Goal: Task Accomplishment & Management: Use online tool/utility

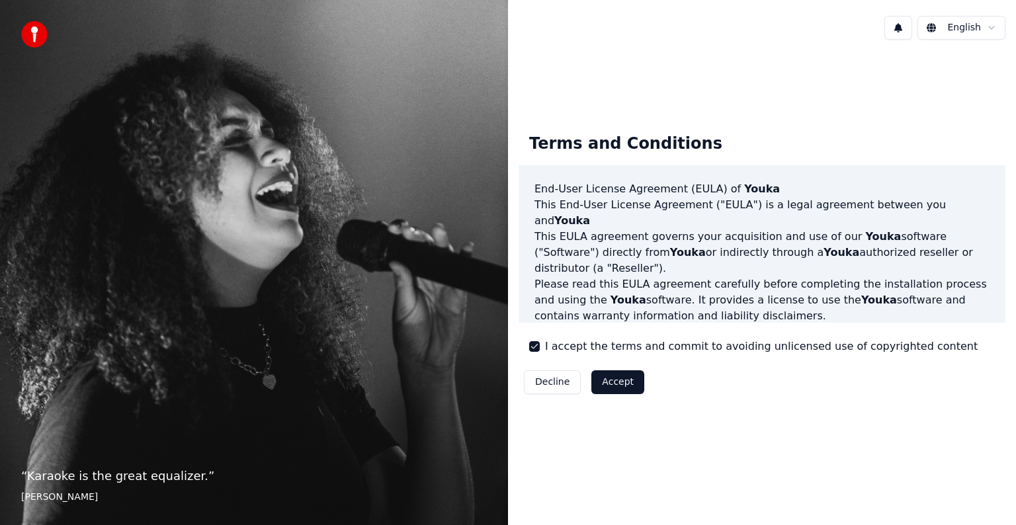
click at [612, 385] on button "Accept" at bounding box center [618, 383] width 53 height 24
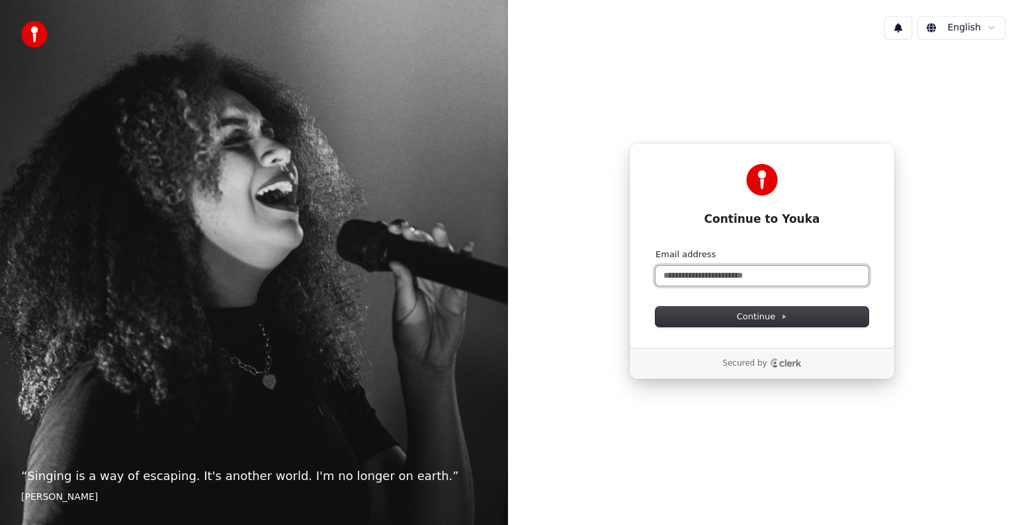
click at [768, 279] on input "Email address" at bounding box center [762, 276] width 213 height 20
click at [754, 319] on span "Continue" at bounding box center [762, 317] width 50 height 12
type input "**********"
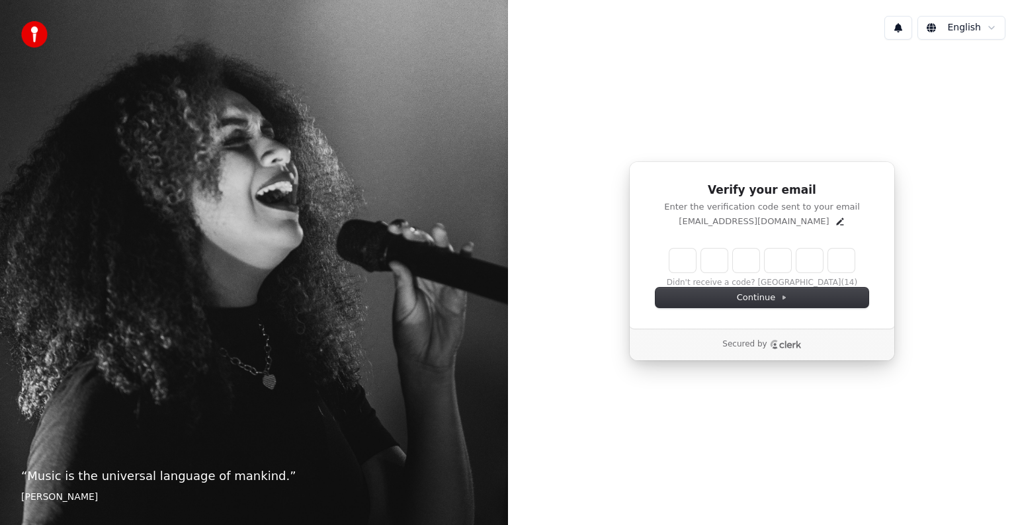
click at [674, 260] on input "Enter verification code" at bounding box center [762, 261] width 185 height 24
paste input "******"
type input "******"
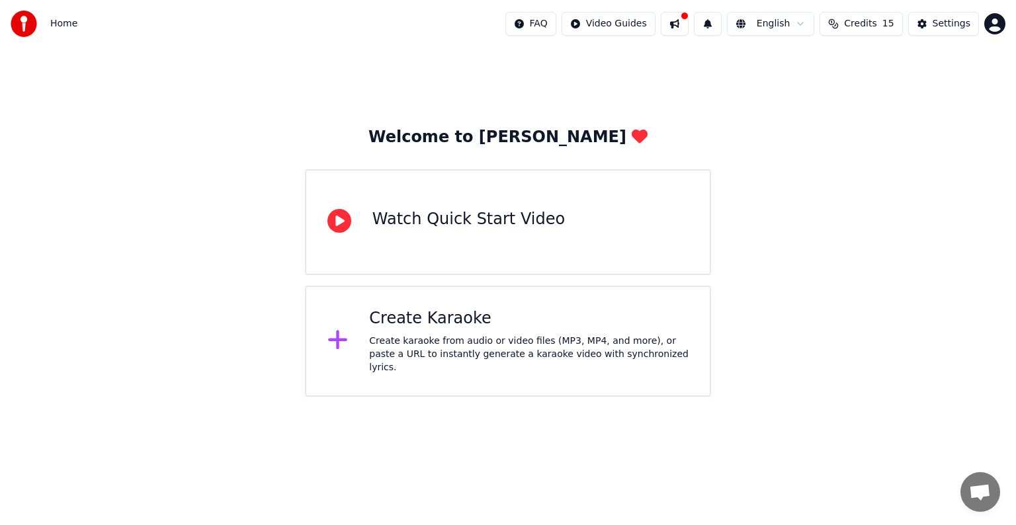
click at [472, 352] on div "Create karaoke from audio or video files (MP3, MP4, and more), or paste a URL t…" at bounding box center [529, 355] width 320 height 40
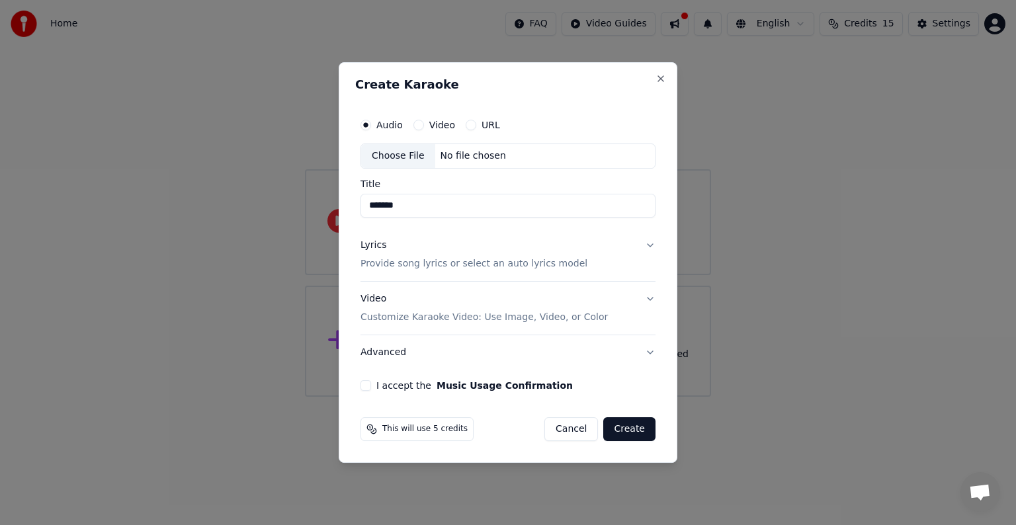
type input "*******"
drag, startPoint x: 633, startPoint y: 431, endPoint x: 594, endPoint y: 355, distance: 86.1
click at [614, 353] on form "Audio Video URL Choose File No file chosen Title ******* Lyrics Provide song ly…" at bounding box center [508, 277] width 306 height 340
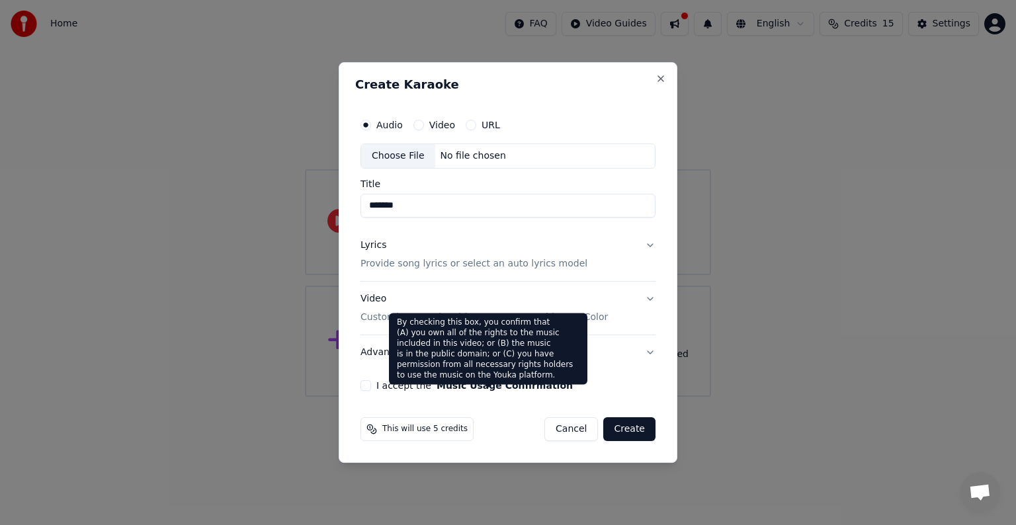
click at [513, 386] on button "Music Usage Confirmation" at bounding box center [505, 385] width 136 height 9
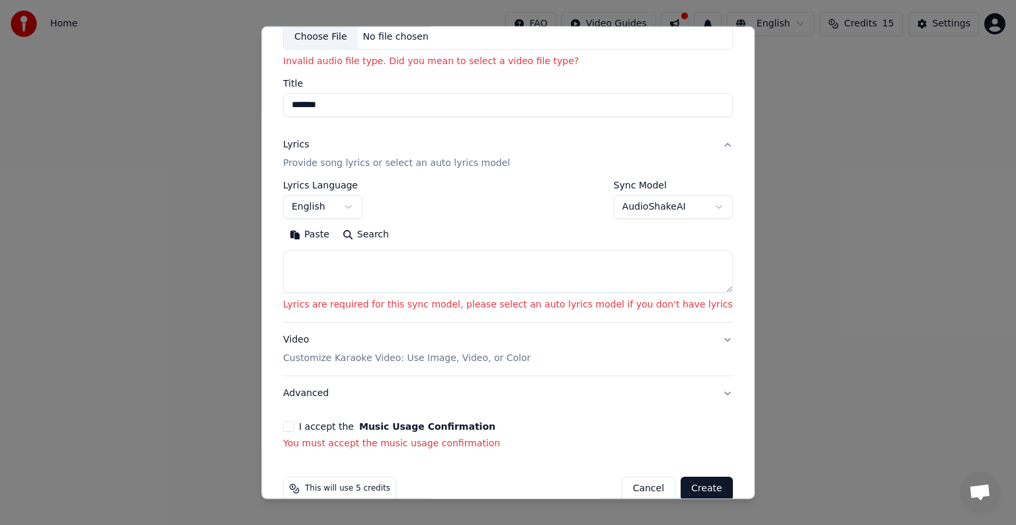
scroll to position [106, 0]
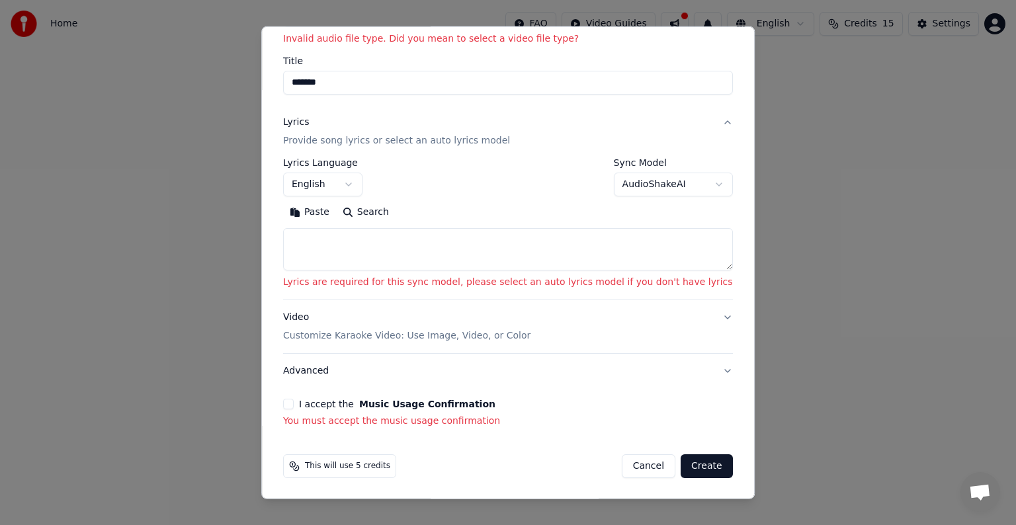
click at [294, 402] on button "I accept the Music Usage Confirmation" at bounding box center [288, 404] width 11 height 11
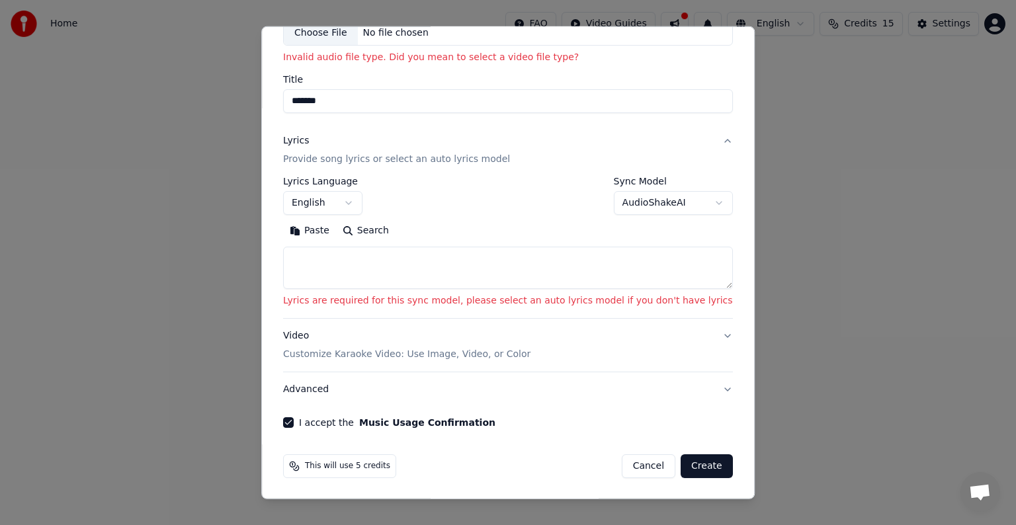
click at [681, 463] on button "Create" at bounding box center [707, 467] width 52 height 24
click at [436, 259] on textarea at bounding box center [508, 268] width 450 height 42
paste textarea "**********"
type textarea "**********"
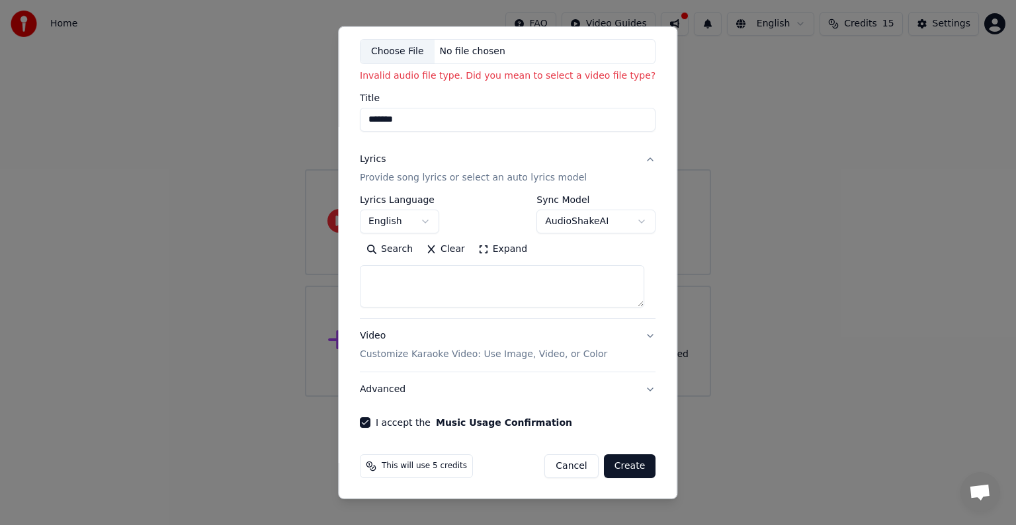
scroll to position [0, 0]
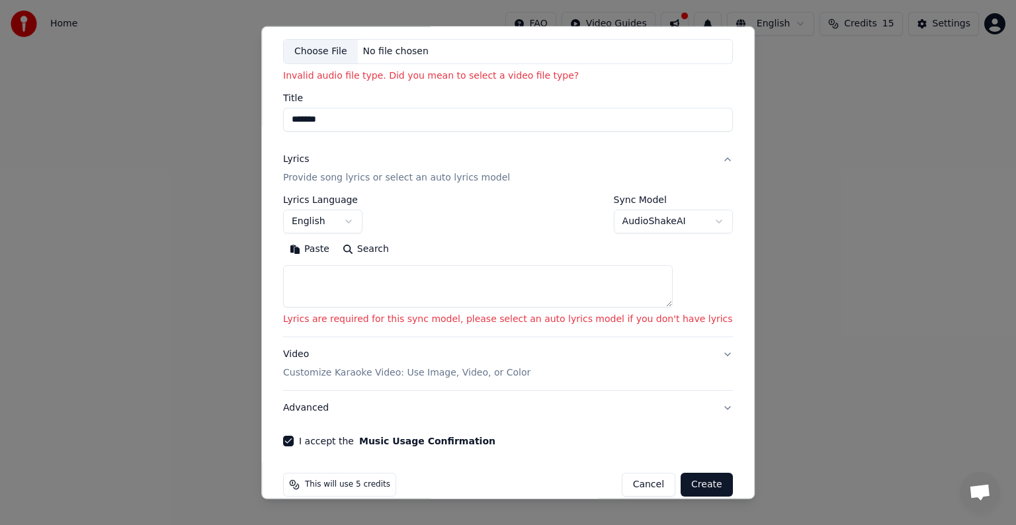
paste textarea "**********"
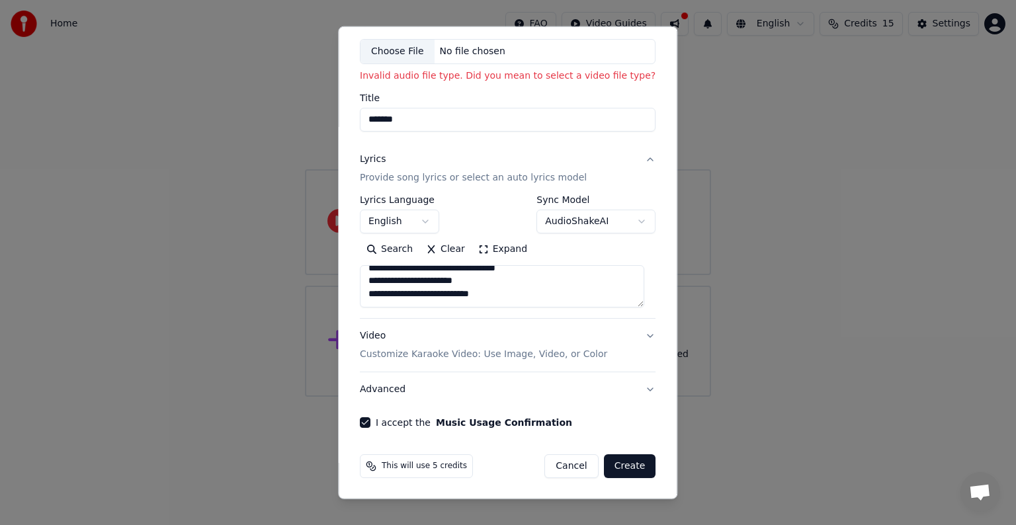
click at [514, 292] on textarea "**********" at bounding box center [502, 286] width 285 height 42
type textarea "**********"
click at [621, 466] on button "Create" at bounding box center [630, 467] width 52 height 24
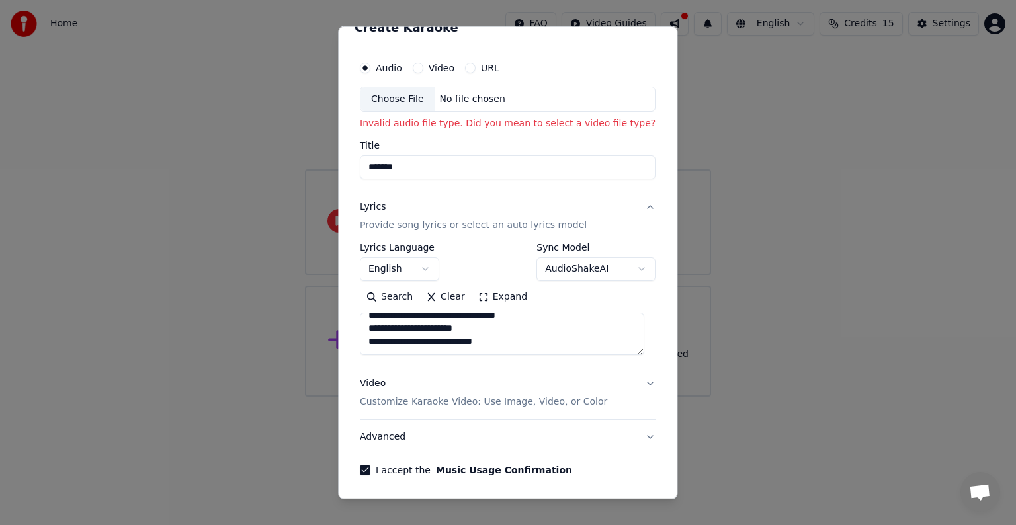
scroll to position [3, 0]
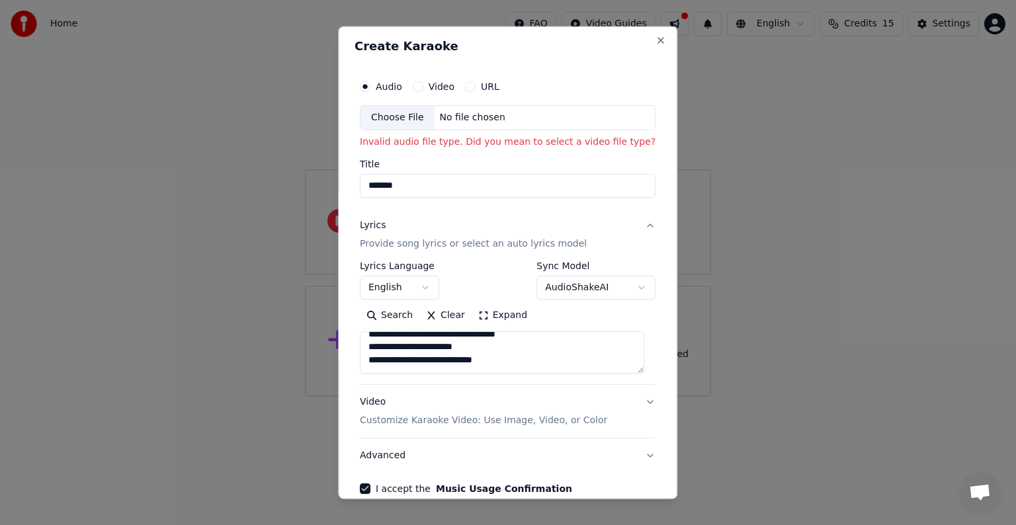
click at [424, 289] on body "**********" at bounding box center [508, 198] width 1016 height 397
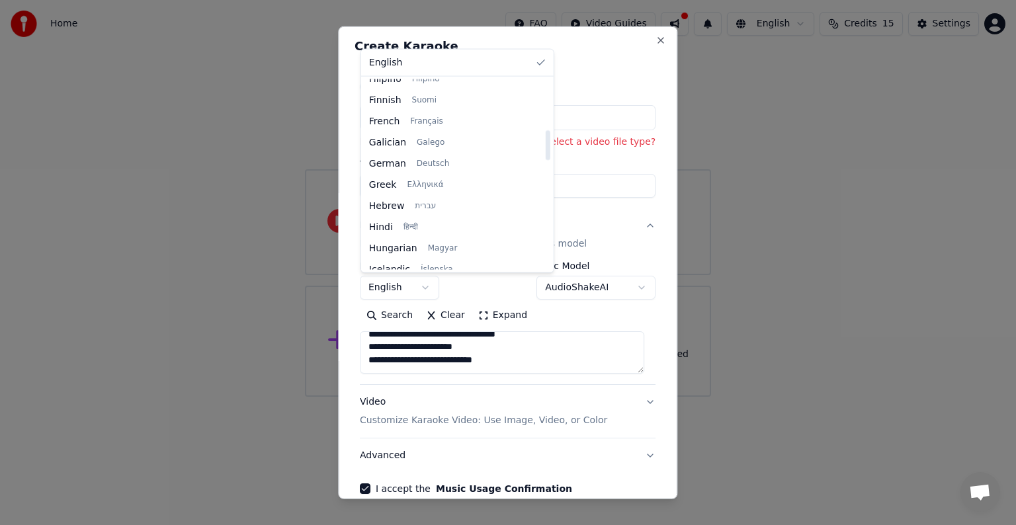
scroll to position [331, 0]
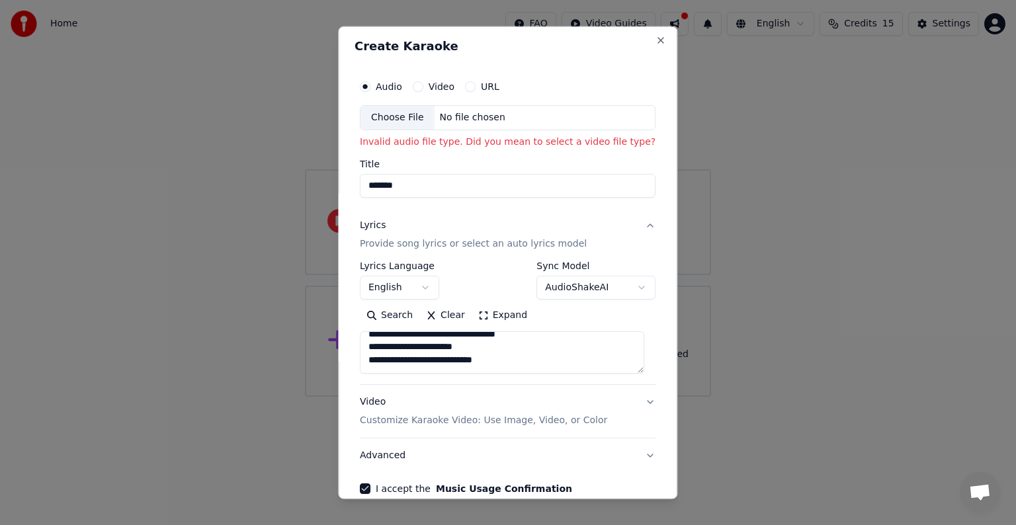
click at [625, 260] on body "**********" at bounding box center [508, 198] width 1016 height 397
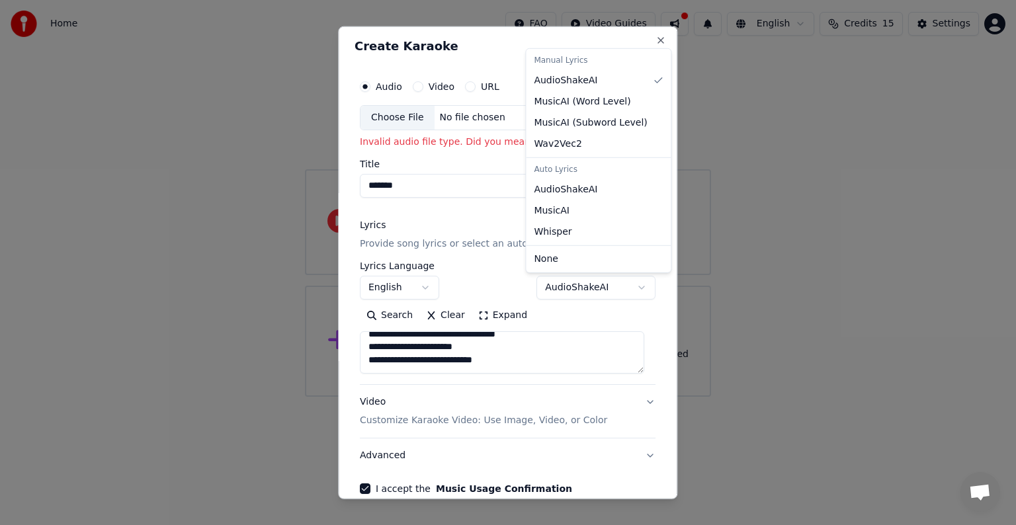
click at [621, 289] on body "**********" at bounding box center [508, 198] width 1016 height 397
select select "****"
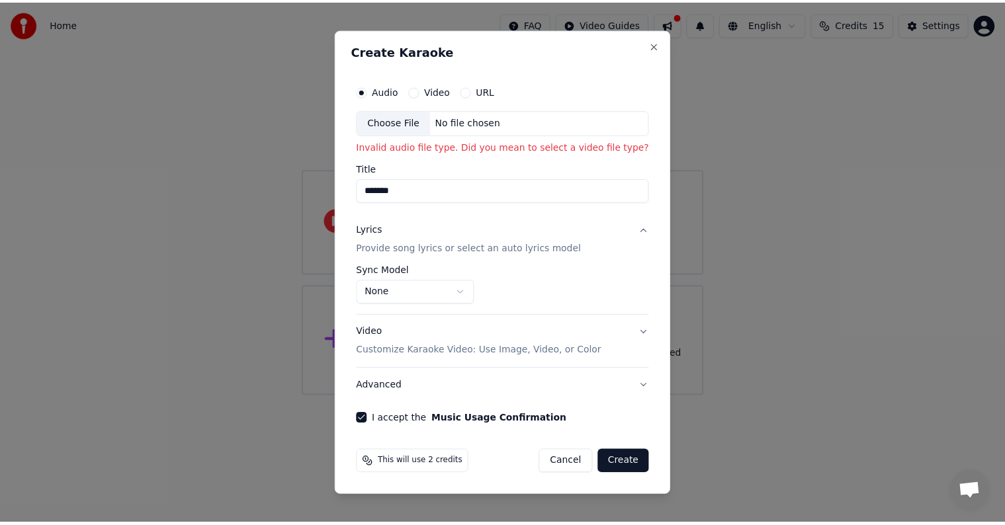
scroll to position [0, 0]
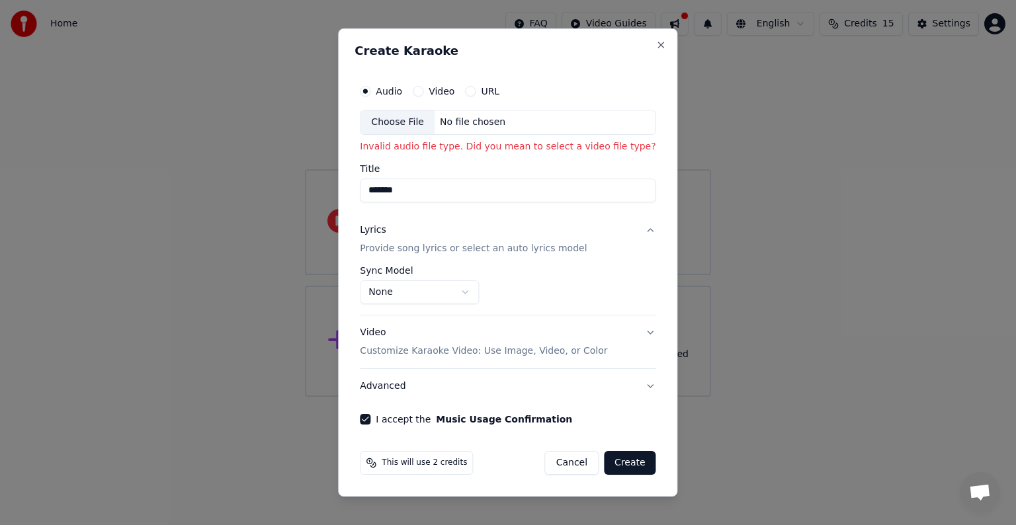
click at [617, 465] on button "Create" at bounding box center [630, 463] width 52 height 24
click at [386, 122] on div "Choose File" at bounding box center [398, 123] width 74 height 24
type input "**********"
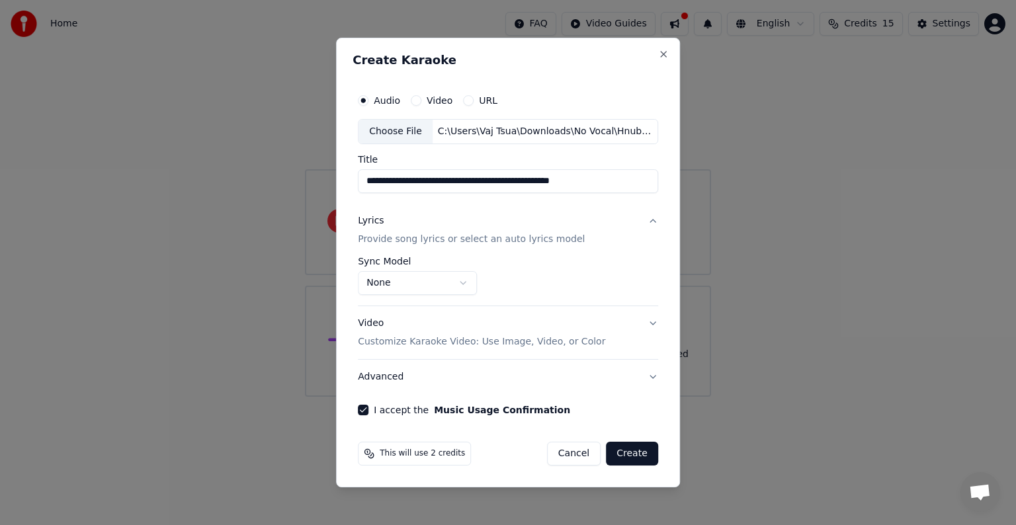
click at [633, 453] on button "Create" at bounding box center [632, 454] width 52 height 24
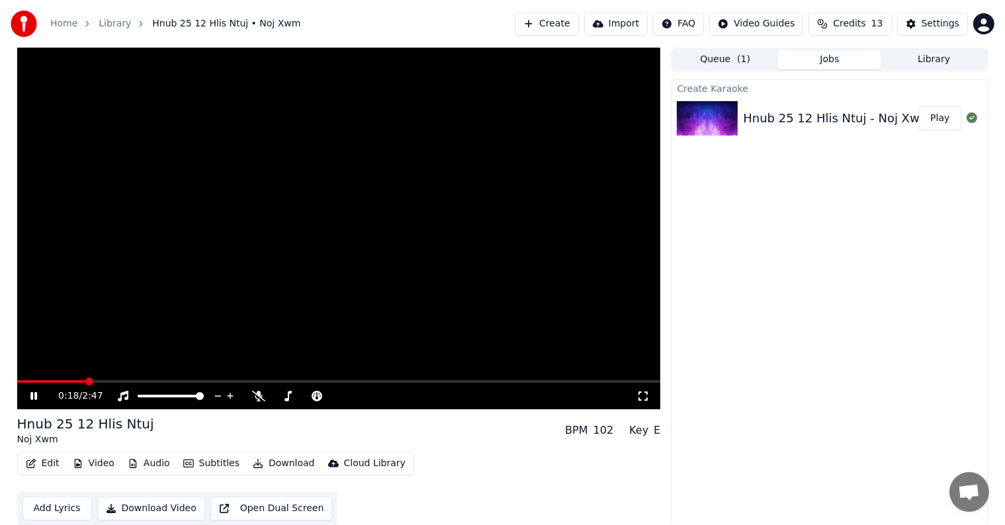
click at [87, 380] on span at bounding box center [339, 381] width 644 height 3
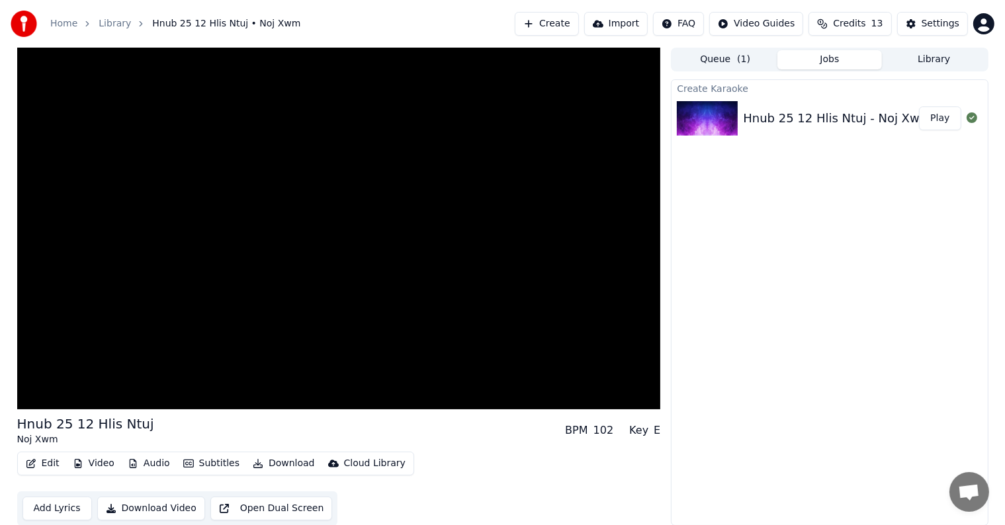
click at [457, 434] on div "Hnub 25 12 Hlis Ntuj Noj Xwm BPM 102 Key E" at bounding box center [339, 431] width 644 height 32
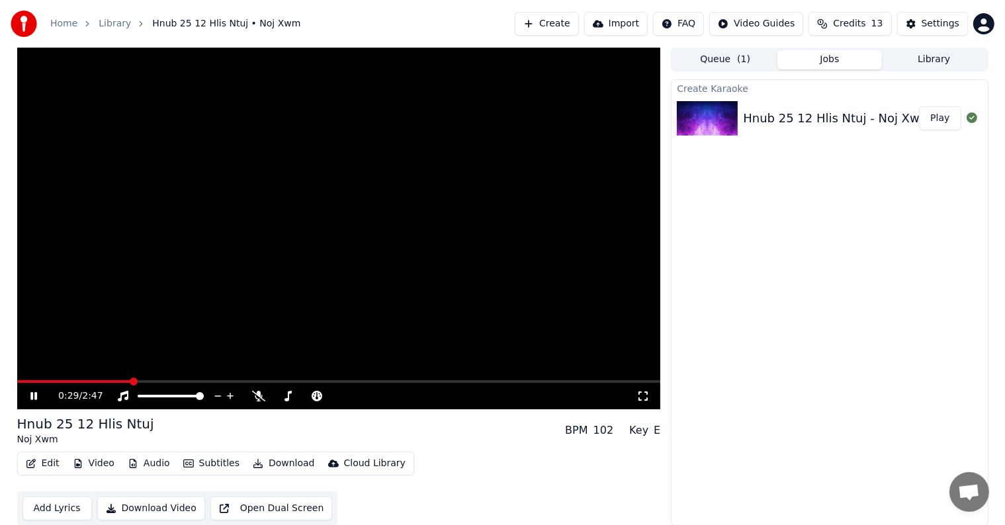
click at [459, 444] on div "Hnub 25 12 Hlis Ntuj Noj Xwm BPM 102 Key E" at bounding box center [339, 431] width 644 height 32
click at [826, 119] on div "Hnub 25 12 Hlis Ntuj - Noj Xwm (youtube) (Instrumental)" at bounding box center [912, 118] width 339 height 19
click at [54, 507] on button "Add Lyrics" at bounding box center [56, 509] width 69 height 24
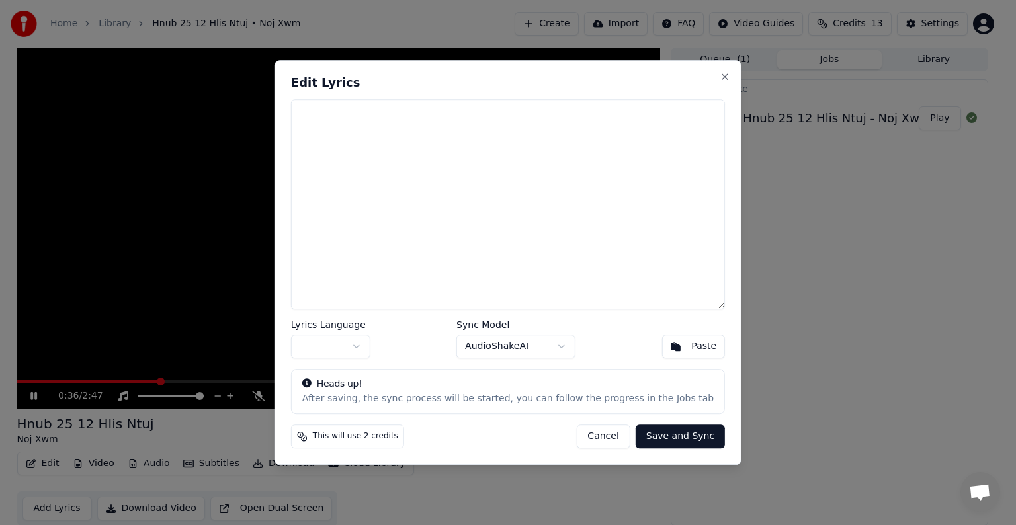
click at [468, 191] on textarea at bounding box center [508, 204] width 434 height 210
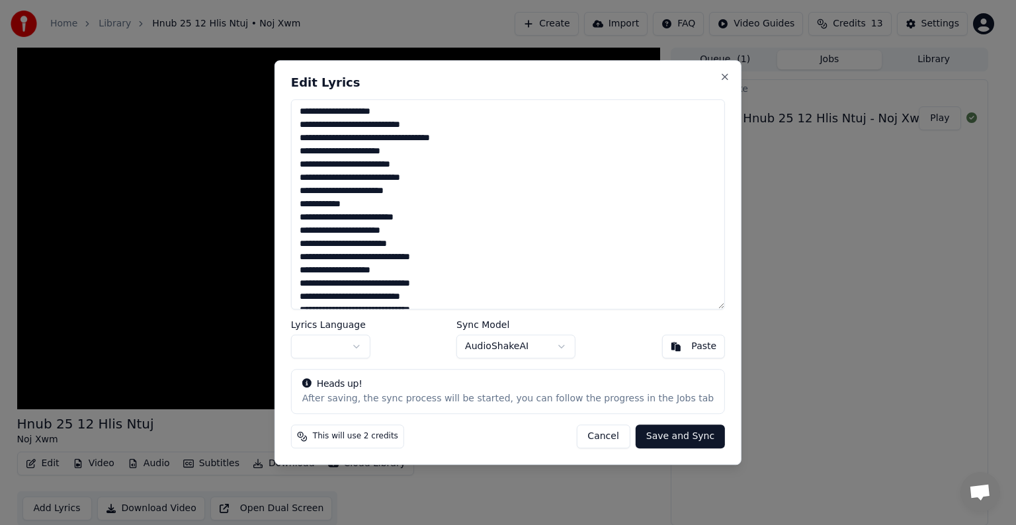
scroll to position [218, 0]
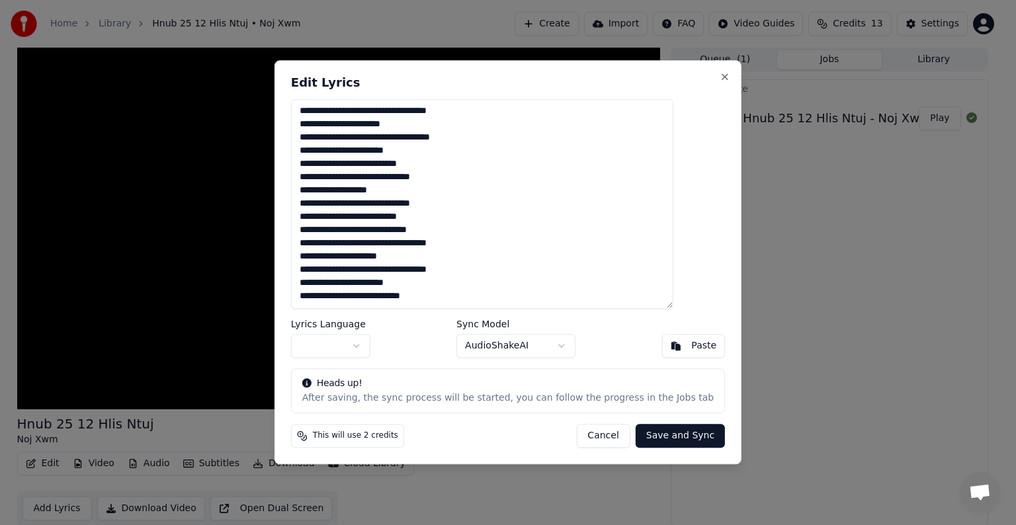
click at [657, 439] on button "Save and Sync" at bounding box center [680, 437] width 89 height 24
type textarea "**********"
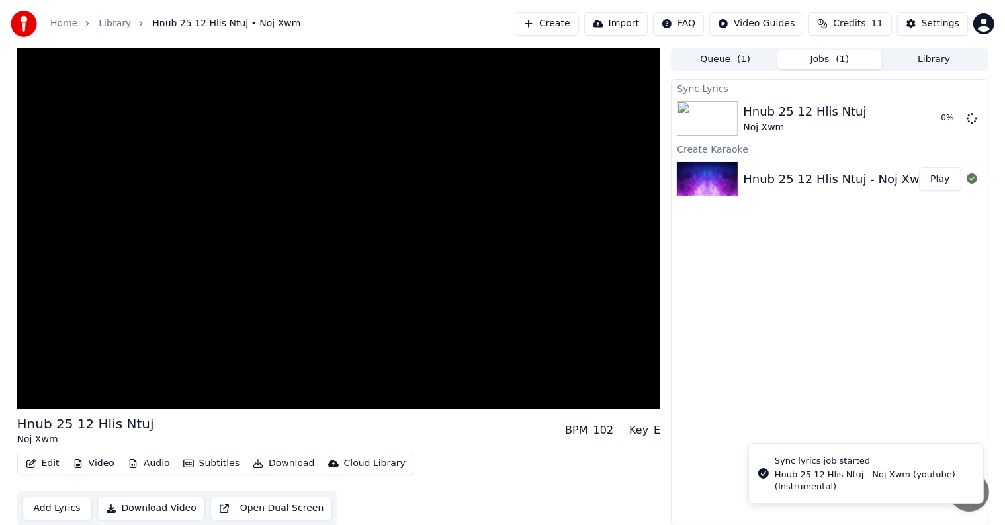
scroll to position [1, 0]
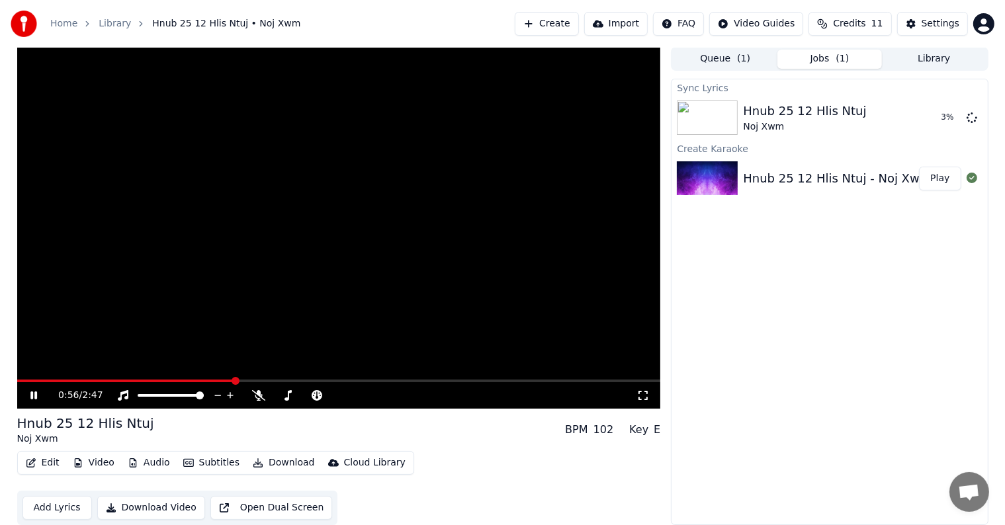
click at [635, 19] on button "Import" at bounding box center [616, 24] width 64 height 24
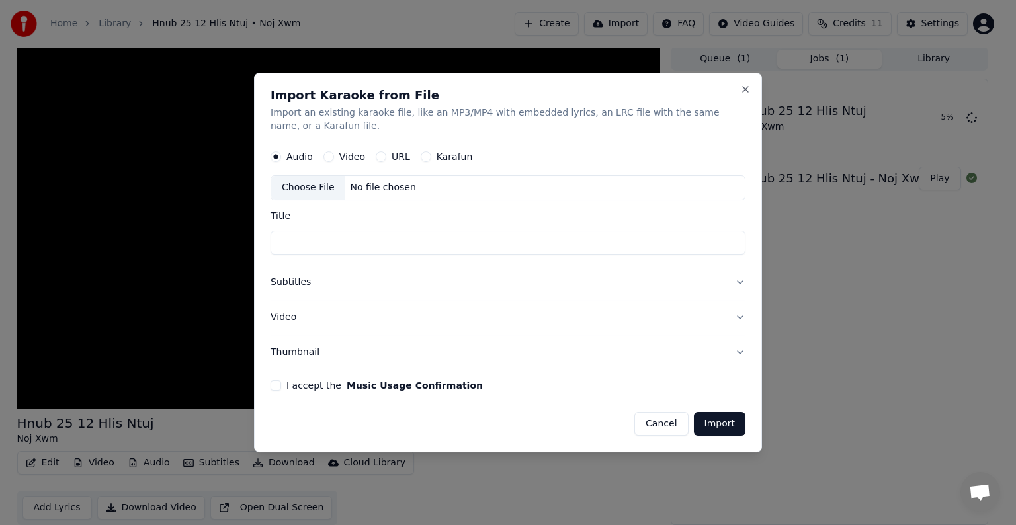
click at [380, 189] on div "No file chosen" at bounding box center [383, 187] width 76 height 13
click at [657, 423] on button "Cancel" at bounding box center [662, 424] width 54 height 24
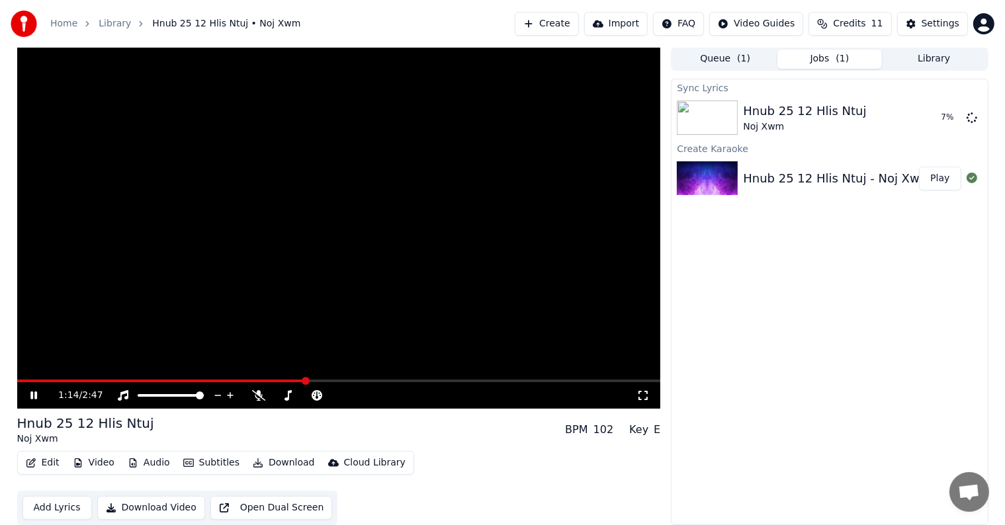
click at [34, 391] on icon at bounding box center [43, 395] width 31 height 11
click at [735, 363] on div "Sync Lyrics Hnub 25 12 Hlis Ntuj Noj Xwm 9 % Create Karaoke Hnub 25 12 Hlis Ntu…" at bounding box center [829, 302] width 317 height 447
click at [834, 175] on div "Hnub 25 12 Hlis Ntuj - Noj Xwm (youtube) (Instrumental)" at bounding box center [912, 178] width 339 height 19
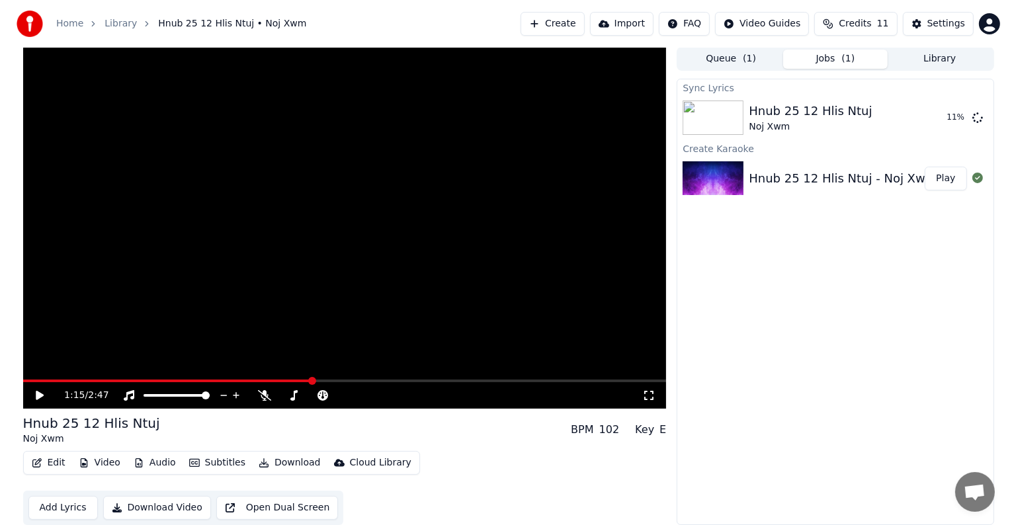
scroll to position [0, 0]
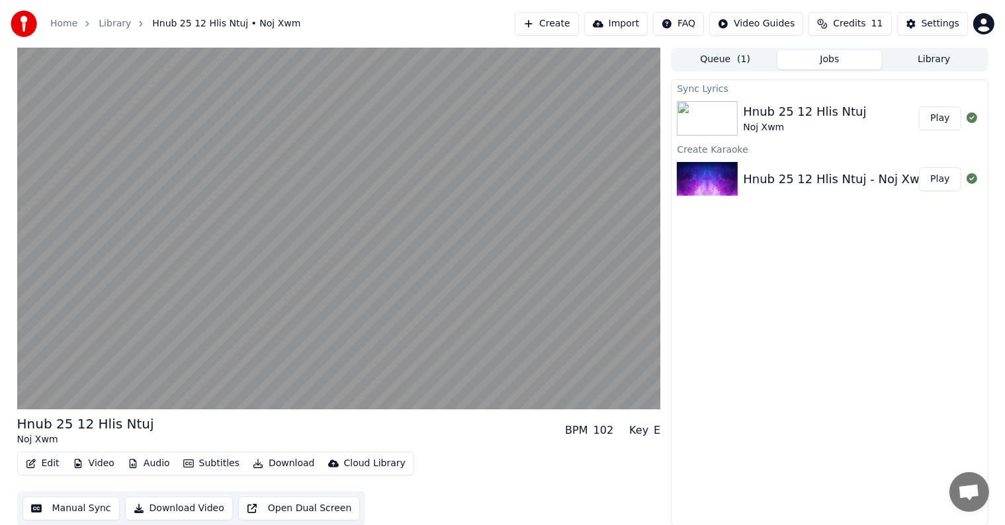
click at [803, 120] on div "Hnub 25 12 Hlis Ntuj" at bounding box center [804, 112] width 123 height 19
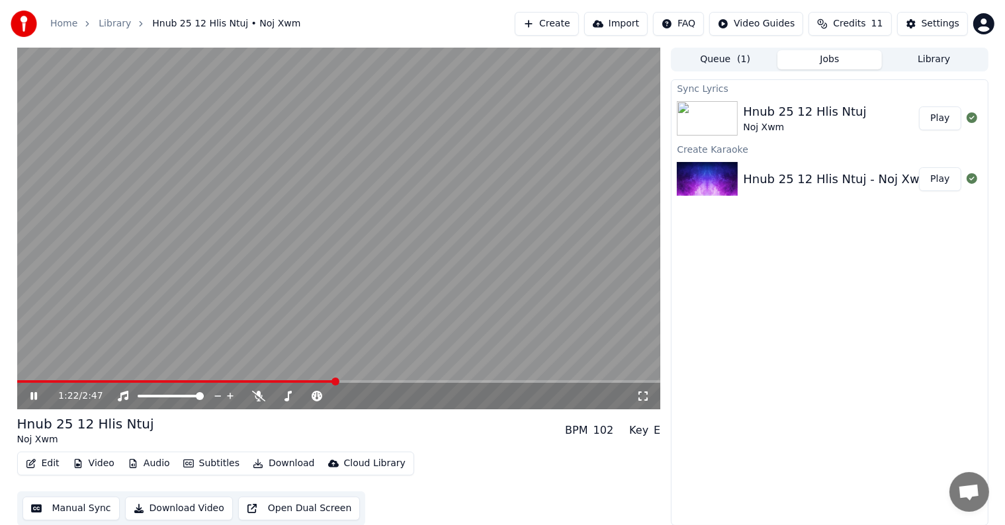
click at [32, 400] on icon at bounding box center [43, 396] width 31 height 11
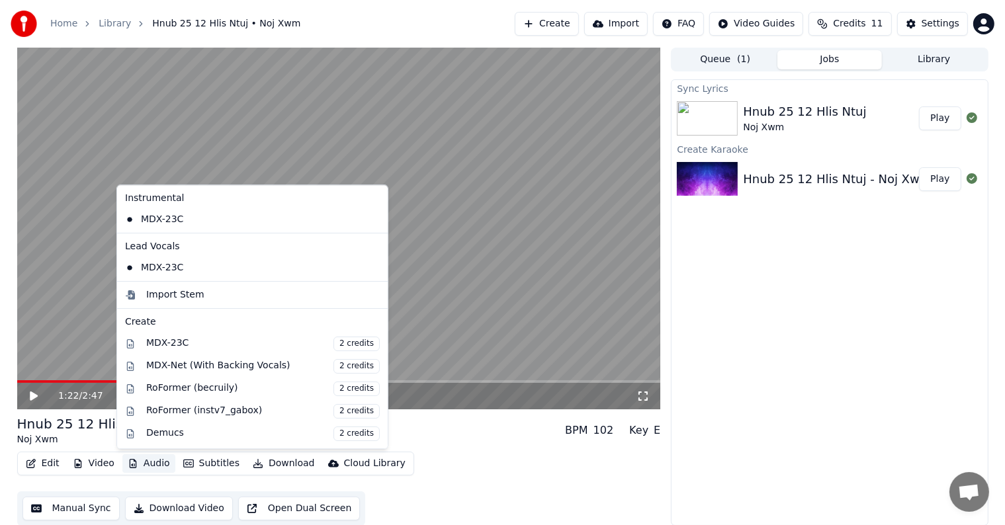
click at [151, 465] on button "Audio" at bounding box center [148, 464] width 53 height 19
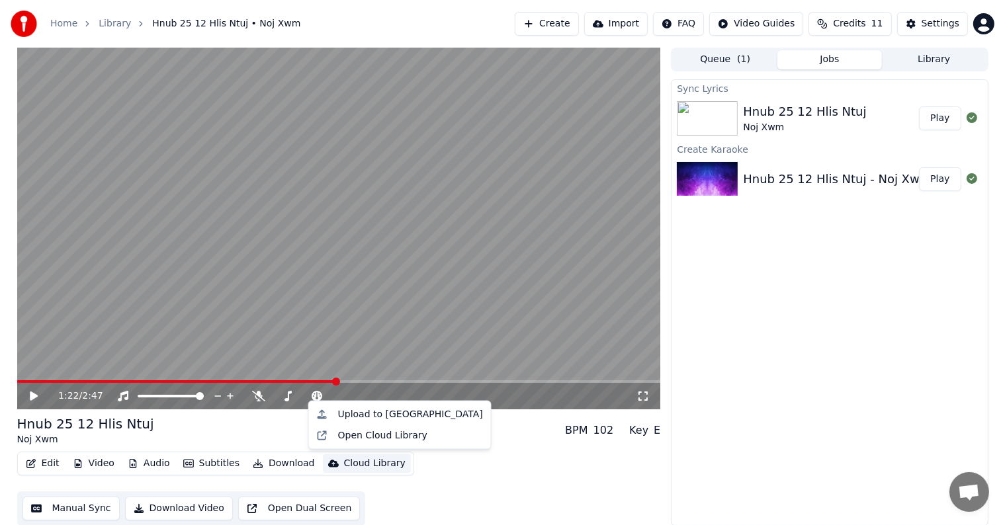
click at [810, 284] on div "Sync Lyrics Hnub 25 12 Hlis Ntuj Noj Xwm Play Create Karaoke Hnub 25 12 Hlis Nt…" at bounding box center [829, 302] width 317 height 447
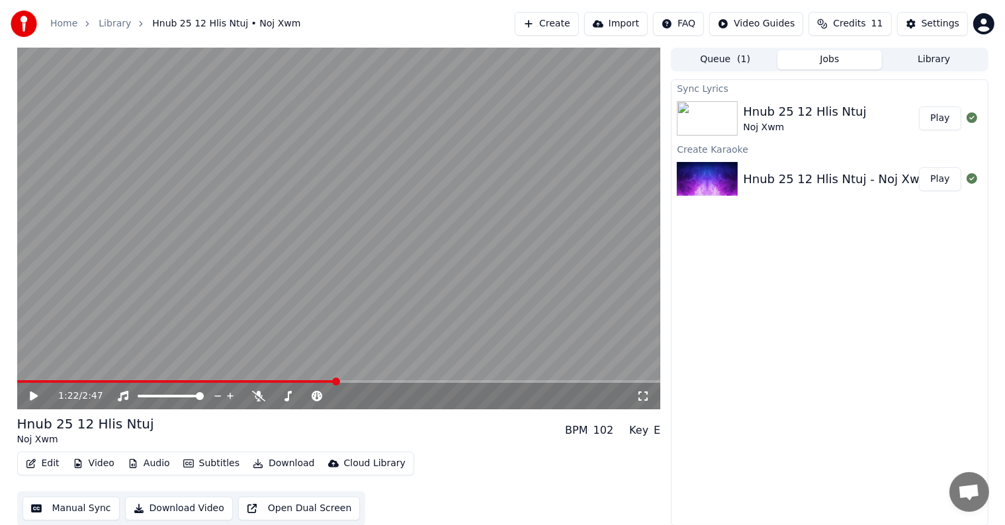
click at [614, 15] on button "Import" at bounding box center [616, 24] width 64 height 24
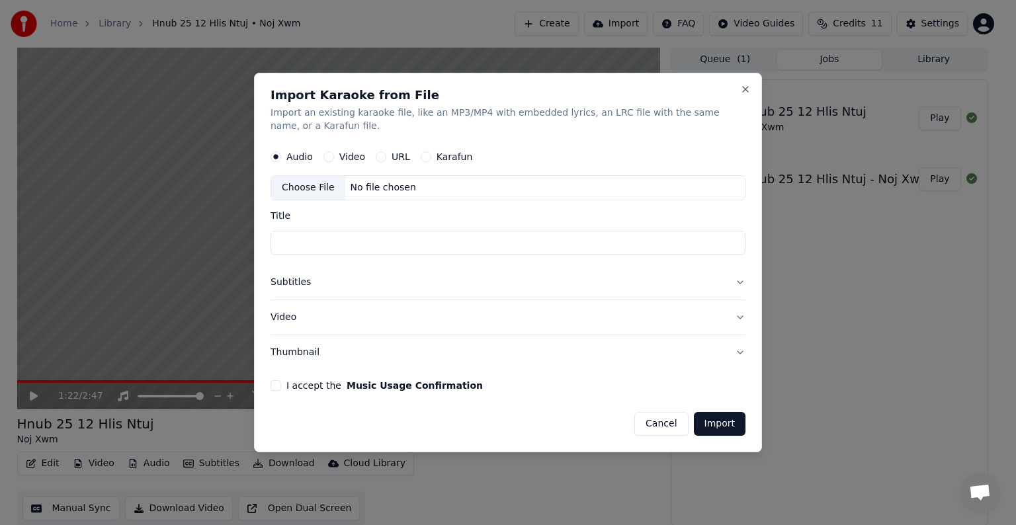
click at [313, 193] on div "Choose File" at bounding box center [308, 188] width 74 height 24
type input "**********"
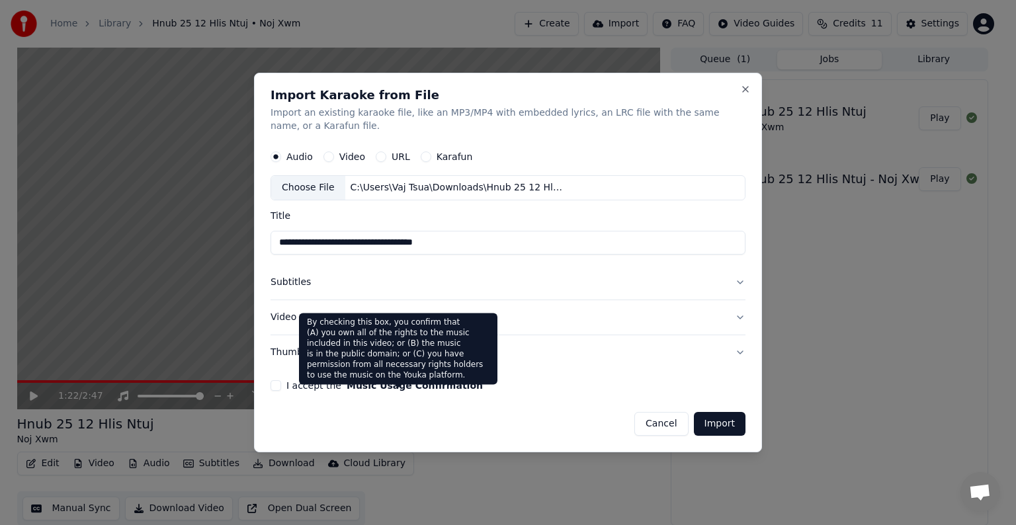
click at [363, 381] on button "Music Usage Confirmation" at bounding box center [415, 385] width 136 height 9
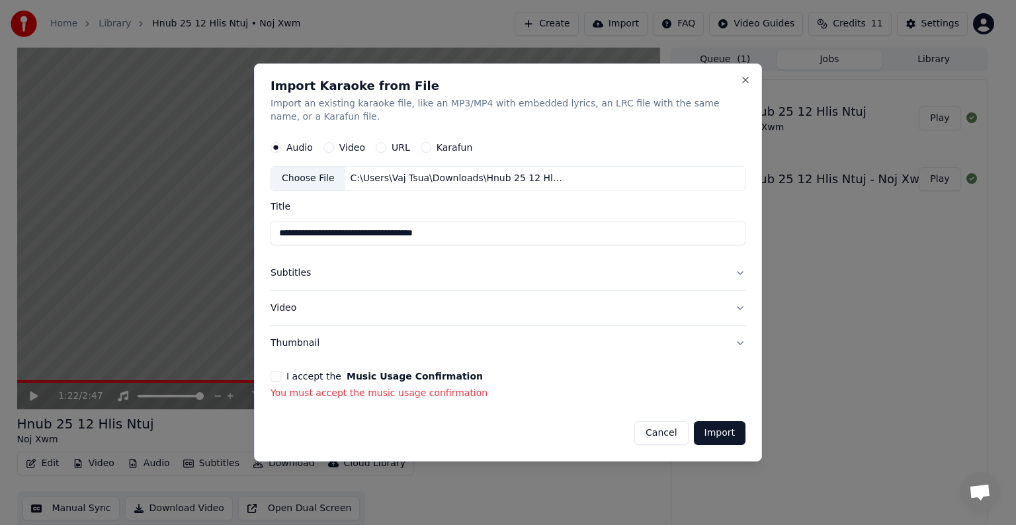
click at [325, 384] on div "I accept the Music Usage Confirmation You must accept the music usage confirmat…" at bounding box center [508, 385] width 475 height 29
click at [278, 378] on button "I accept the Music Usage Confirmation" at bounding box center [276, 376] width 11 height 11
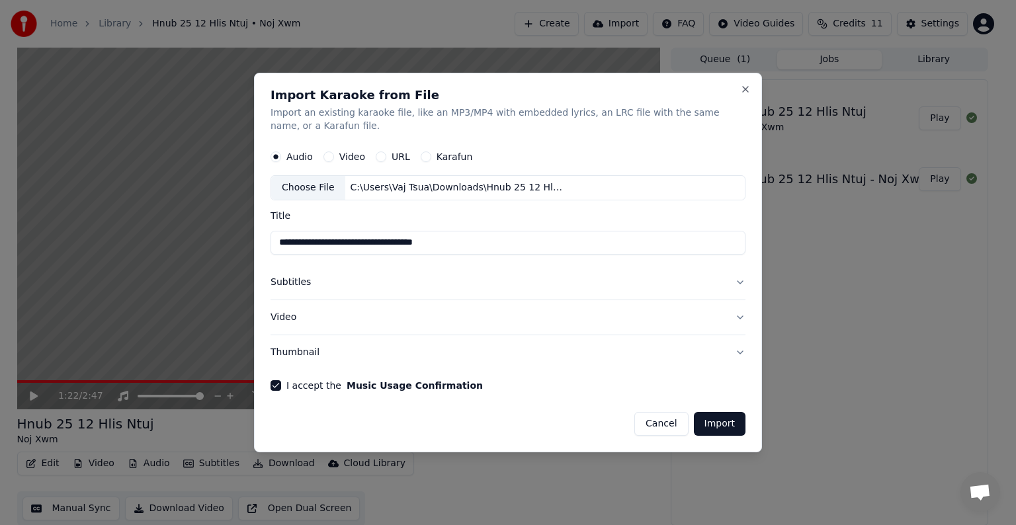
click at [731, 428] on button "Import" at bounding box center [720, 424] width 52 height 24
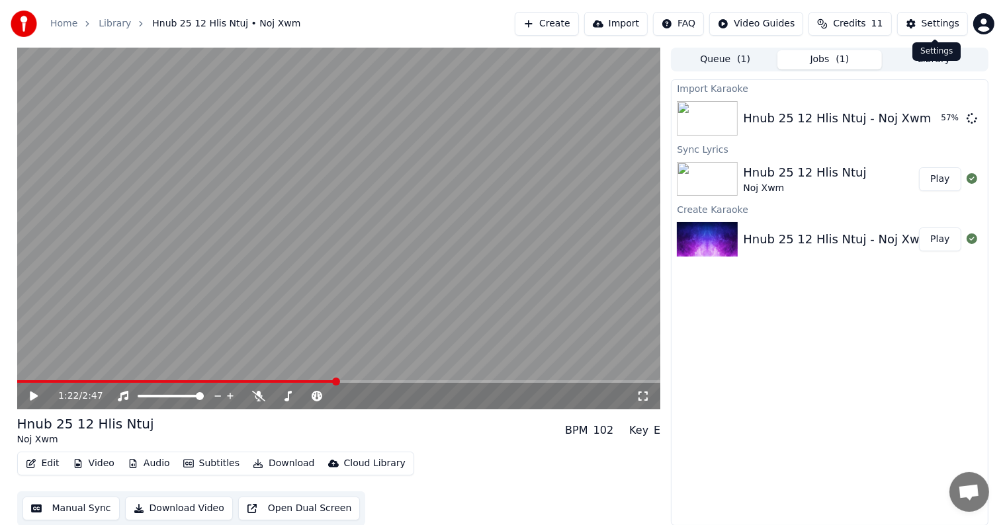
click at [939, 24] on div "Settings" at bounding box center [941, 23] width 38 height 13
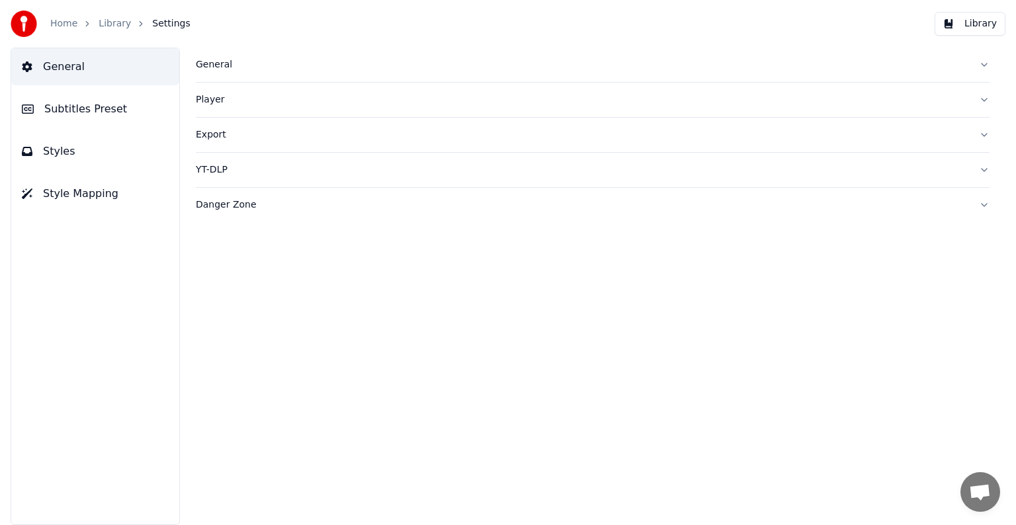
click at [107, 26] on link "Library" at bounding box center [115, 23] width 32 height 13
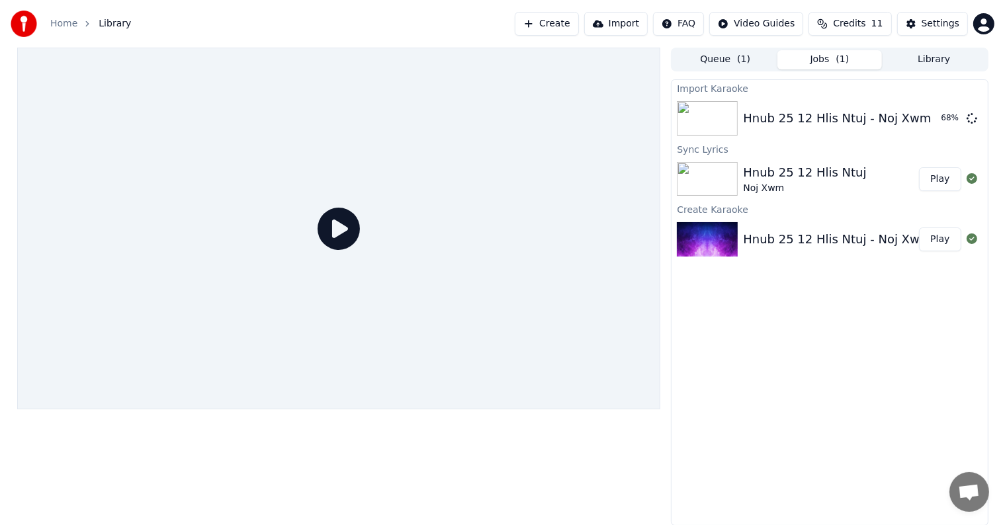
click at [326, 227] on icon at bounding box center [339, 229] width 42 height 42
click at [823, 184] on div "Noj Xwm" at bounding box center [804, 188] width 123 height 13
click at [808, 238] on div "Hnub 25 12 Hlis Ntuj - Noj Xwm (youtube) (Instrumental)" at bounding box center [912, 239] width 339 height 19
click at [805, 167] on div "Hnub 25 12 Hlis Ntuj" at bounding box center [804, 172] width 123 height 19
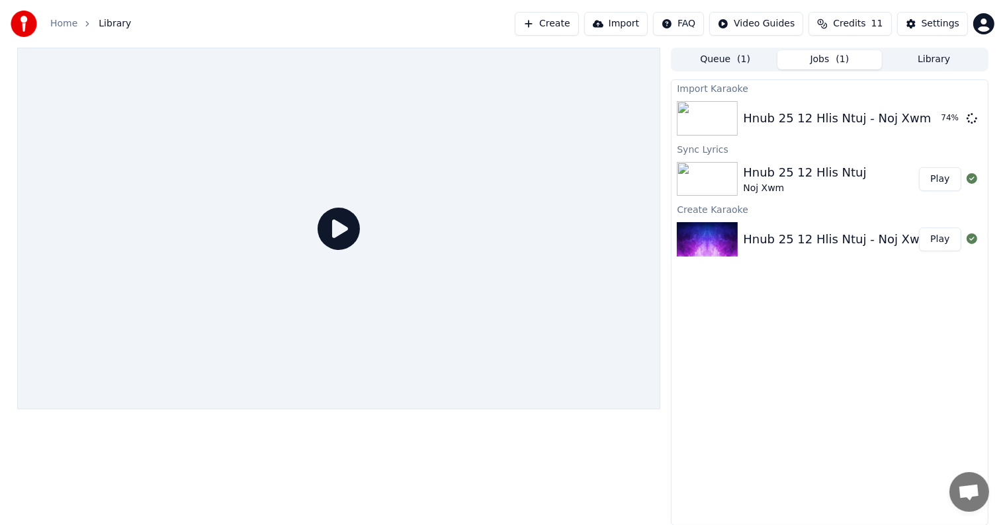
click at [789, 236] on div "Hnub 25 12 Hlis Ntuj - Noj Xwm (youtube) (Instrumental)" at bounding box center [912, 239] width 339 height 19
click at [850, 124] on div "Hnub 25 12 Hlis Ntuj - Noj Xwm (youtube)" at bounding box center [868, 118] width 250 height 19
click at [950, 124] on button "Play" at bounding box center [940, 119] width 42 height 24
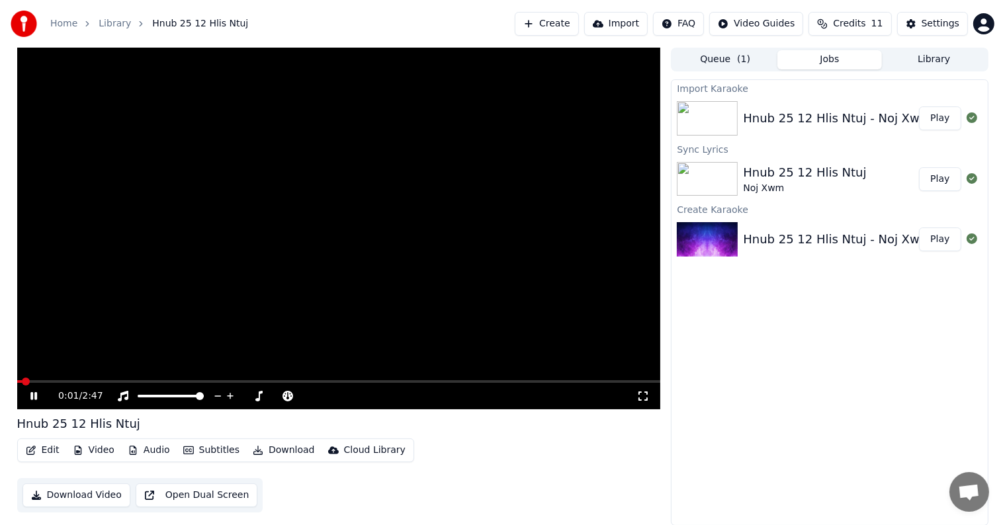
click at [30, 398] on icon at bounding box center [33, 396] width 7 height 8
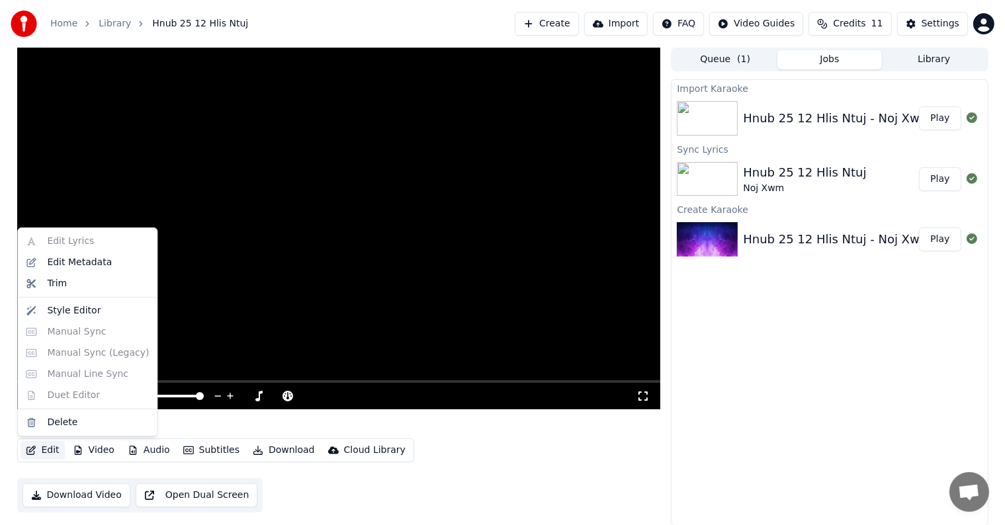
click at [46, 450] on button "Edit" at bounding box center [43, 450] width 44 height 19
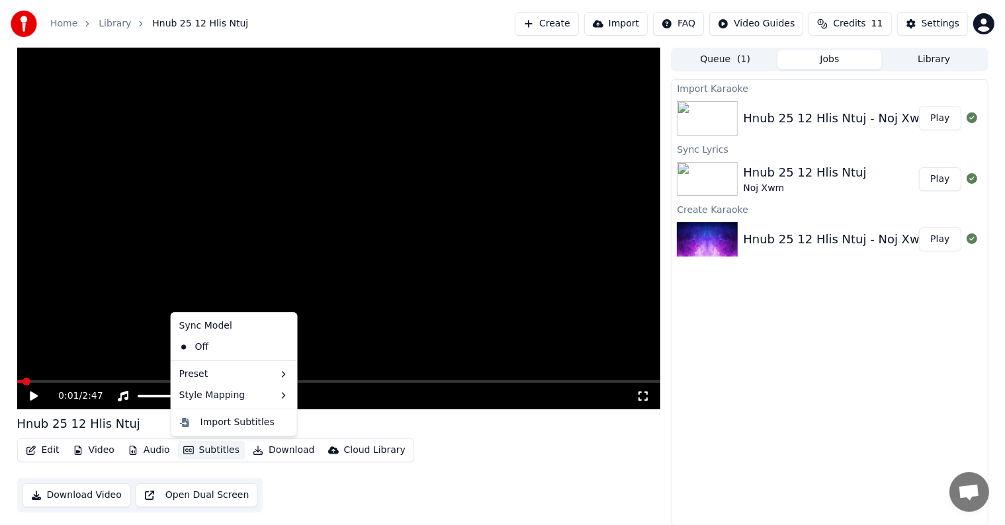
click at [216, 451] on button "Subtitles" at bounding box center [211, 450] width 67 height 19
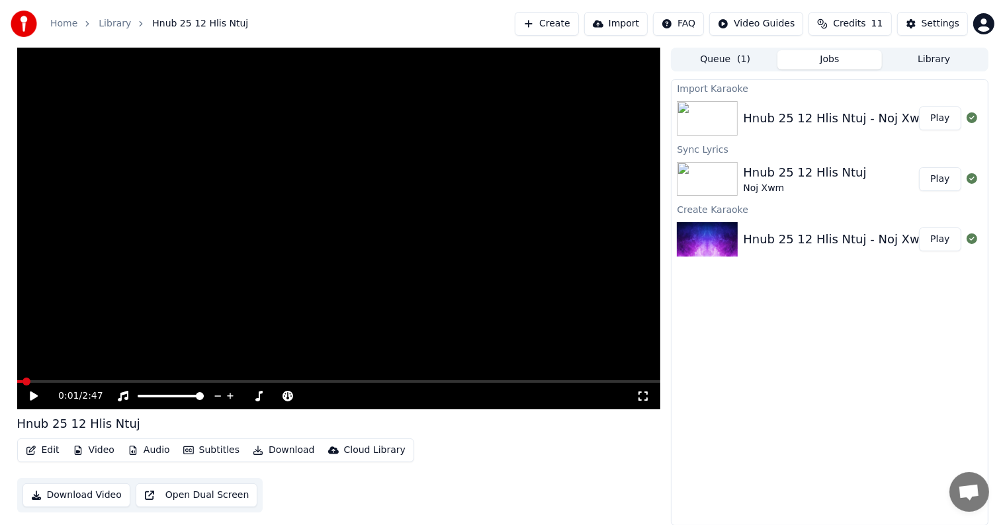
click at [215, 450] on button "Subtitles" at bounding box center [211, 450] width 67 height 19
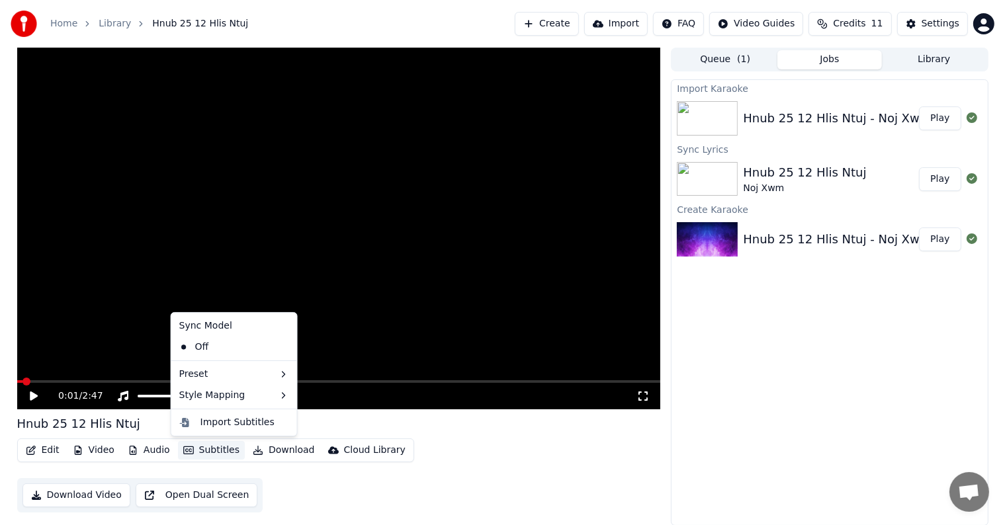
click at [215, 450] on button "Subtitles" at bounding box center [211, 450] width 67 height 19
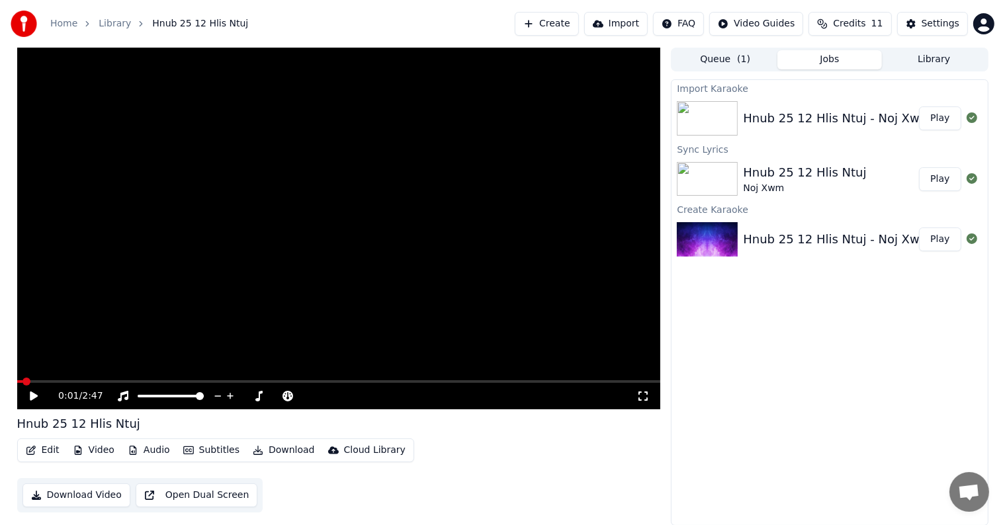
click at [215, 450] on button "Subtitles" at bounding box center [211, 450] width 67 height 19
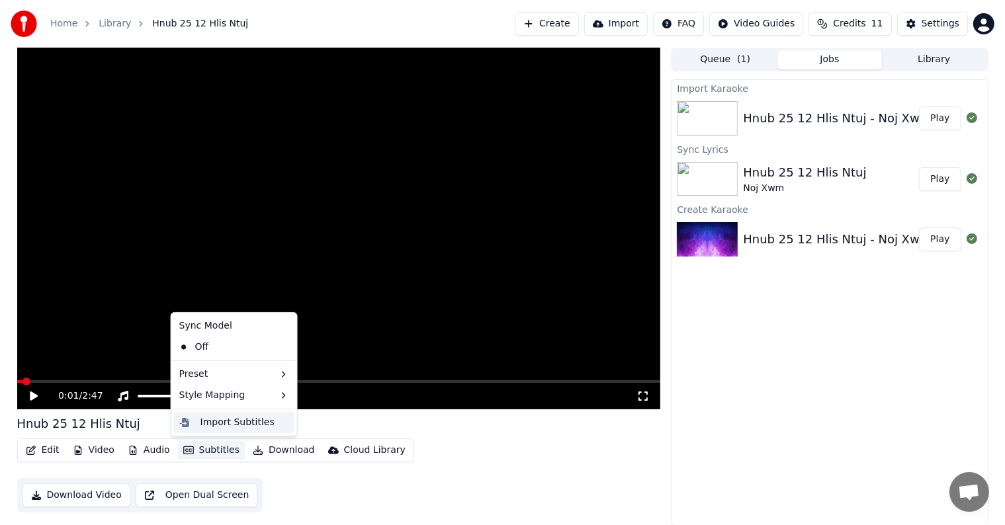
click at [230, 425] on div "Import Subtitles" at bounding box center [237, 422] width 74 height 13
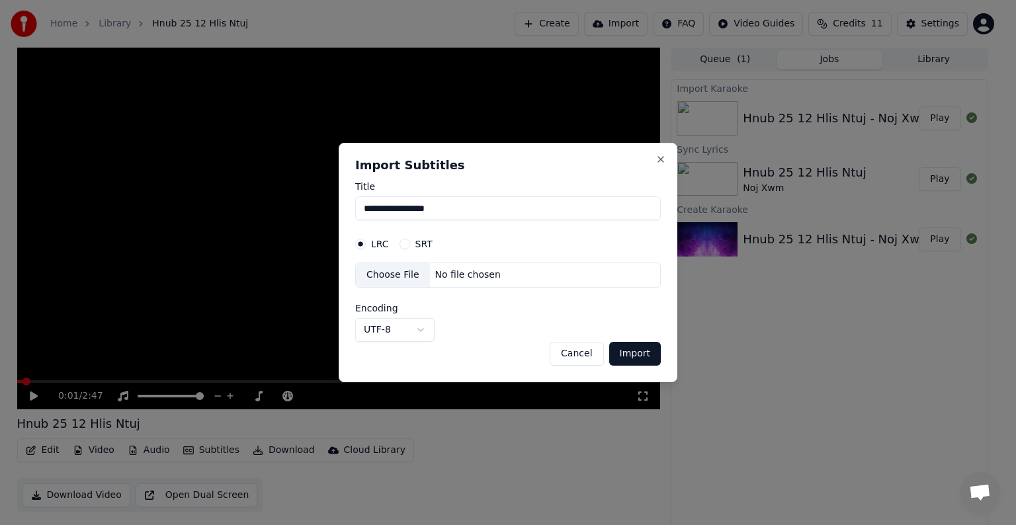
click at [479, 241] on div "LRC SRT" at bounding box center [508, 244] width 306 height 26
click at [468, 278] on div "No file chosen" at bounding box center [468, 275] width 76 height 13
click at [461, 277] on div "No file chosen" at bounding box center [468, 275] width 76 height 13
select select "*****"
click at [629, 353] on button "Import" at bounding box center [635, 354] width 52 height 24
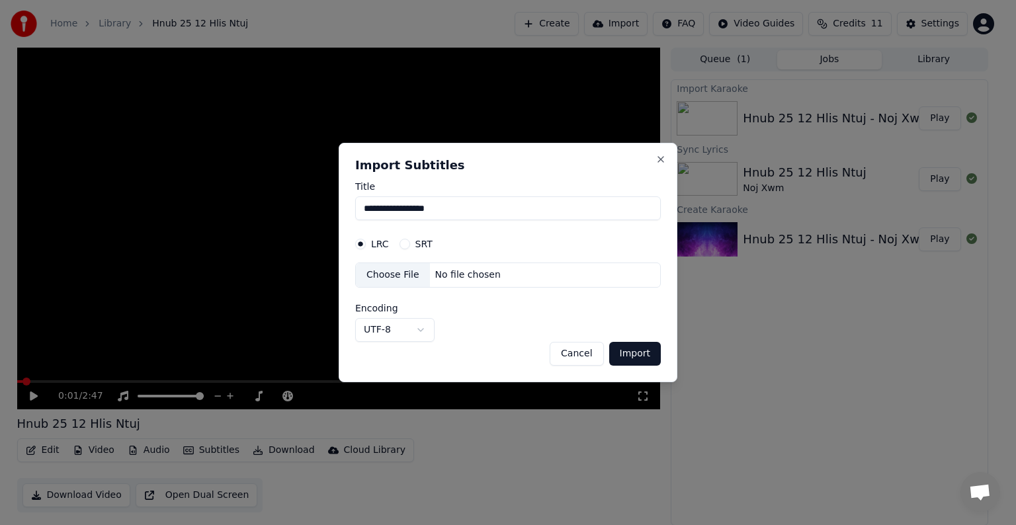
click at [637, 349] on button "Import" at bounding box center [635, 354] width 52 height 24
click at [643, 353] on button "Import" at bounding box center [635, 354] width 52 height 24
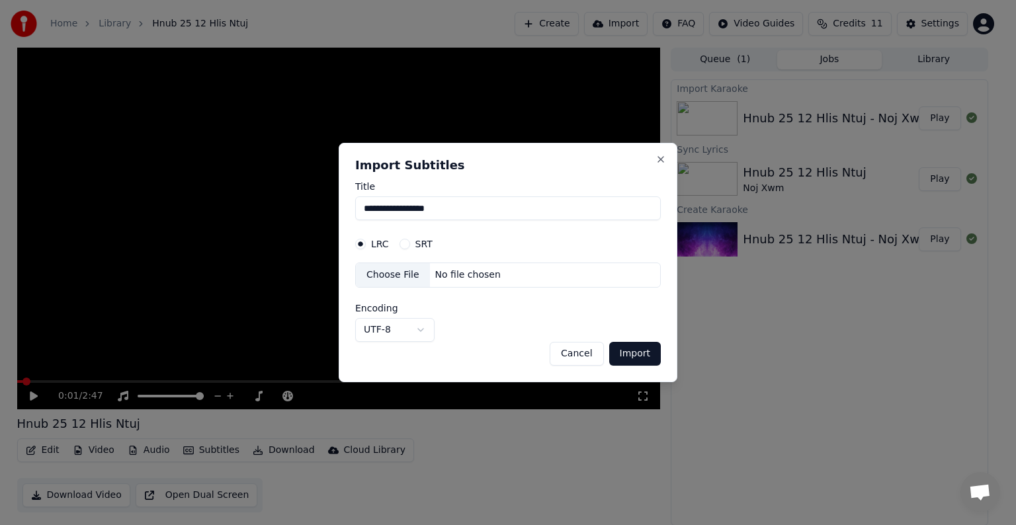
click at [643, 353] on button "Import" at bounding box center [635, 354] width 52 height 24
click at [581, 354] on button "Cancel" at bounding box center [577, 354] width 54 height 24
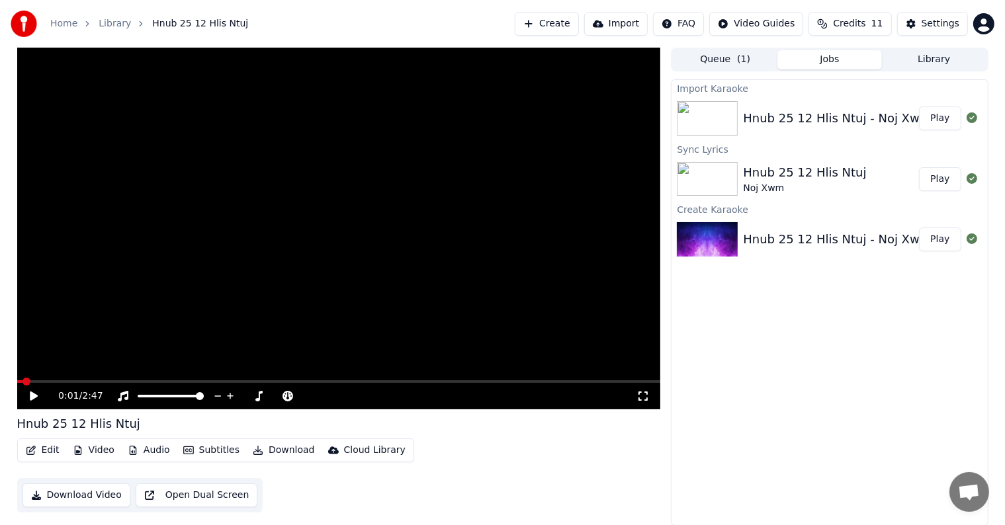
click at [36, 392] on icon at bounding box center [43, 396] width 31 height 11
click at [34, 394] on icon at bounding box center [33, 396] width 7 height 8
click at [72, 385] on div "0:03 / 2:47" at bounding box center [339, 396] width 644 height 26
click at [75, 382] on span at bounding box center [339, 381] width 644 height 3
click at [34, 394] on icon at bounding box center [34, 396] width 8 height 9
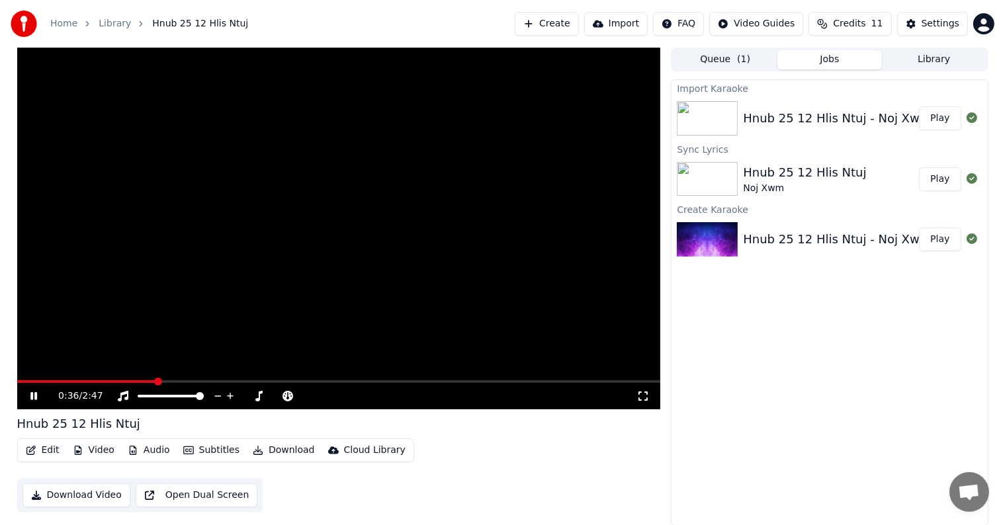
click at [175, 382] on span at bounding box center [339, 381] width 644 height 3
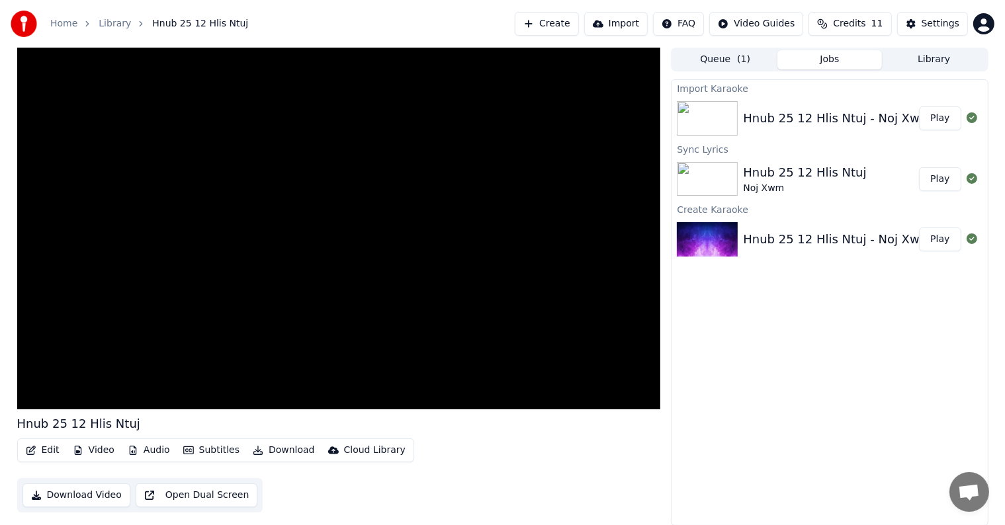
drag, startPoint x: 839, startPoint y: 118, endPoint x: 824, endPoint y: 181, distance: 64.7
click at [824, 181] on div "Import Karaoke Hnub 25 12 Hlis Ntuj - Noj Xwm (youtube) Play Sync Lyrics Hnub 2…" at bounding box center [829, 302] width 317 height 447
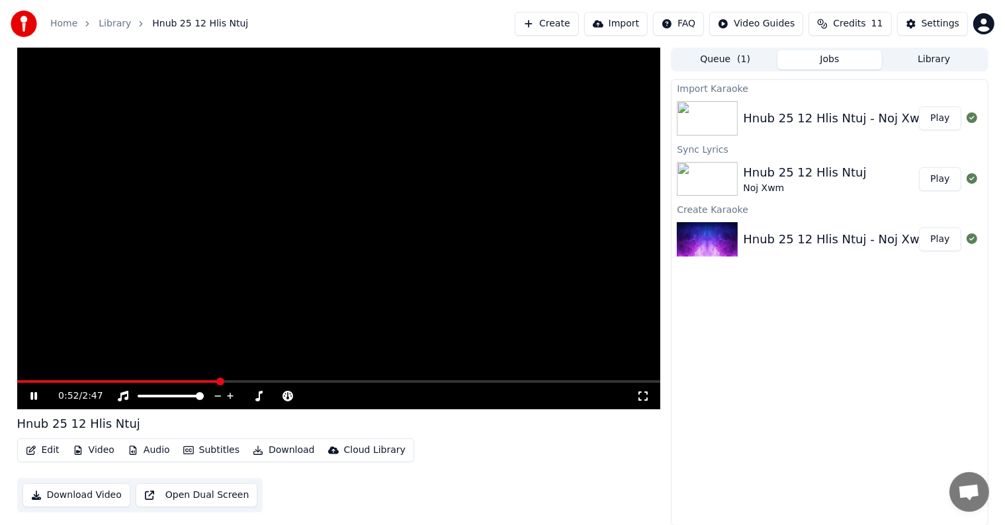
click at [864, 116] on div "Hnub 25 12 Hlis Ntuj - Noj Xwm (youtube)" at bounding box center [868, 118] width 250 height 19
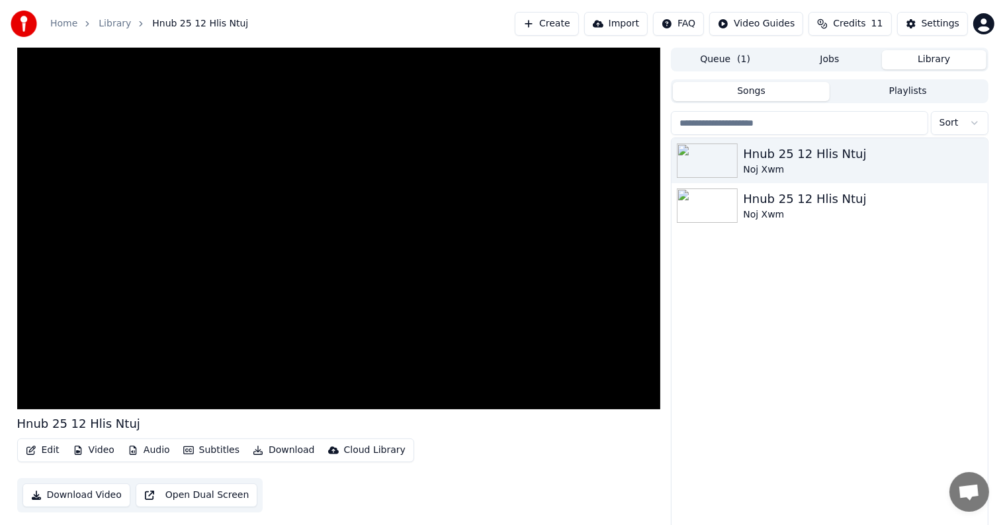
click at [946, 60] on button "Library" at bounding box center [934, 59] width 105 height 19
click at [974, 159] on icon "button" at bounding box center [975, 160] width 13 height 11
click at [944, 271] on div "Delete" at bounding box center [958, 269] width 102 height 21
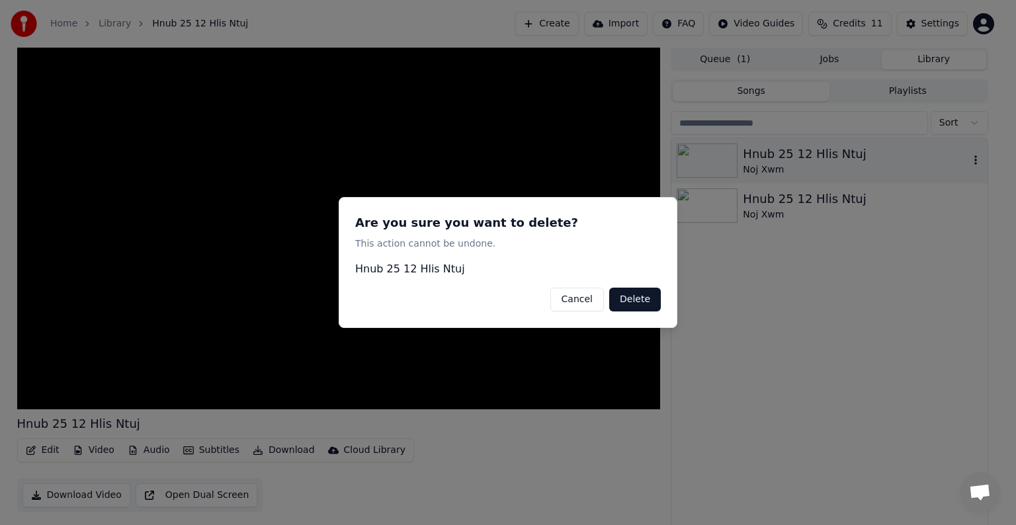
click at [643, 298] on button "Delete" at bounding box center [635, 300] width 52 height 24
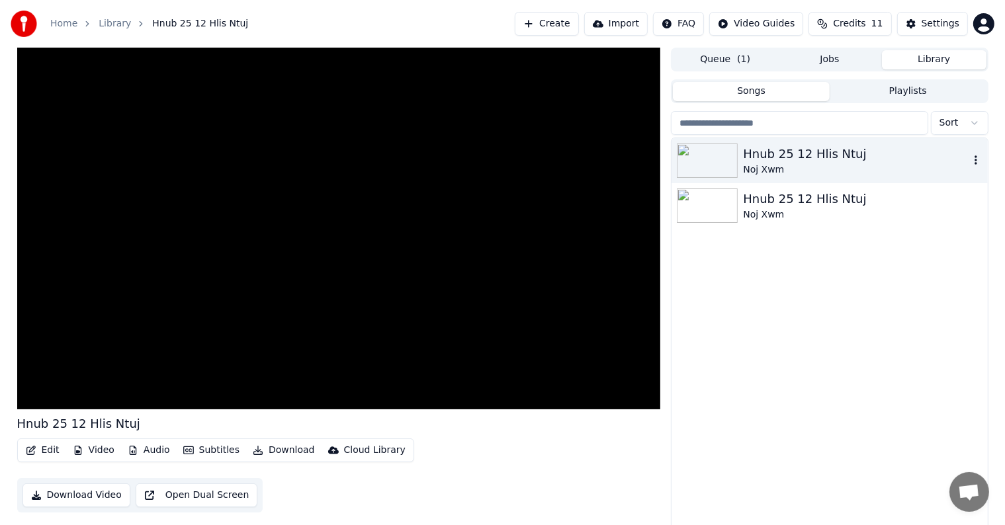
click at [973, 161] on icon "button" at bounding box center [975, 160] width 13 height 11
click at [948, 273] on div "Delete" at bounding box center [958, 269] width 102 height 21
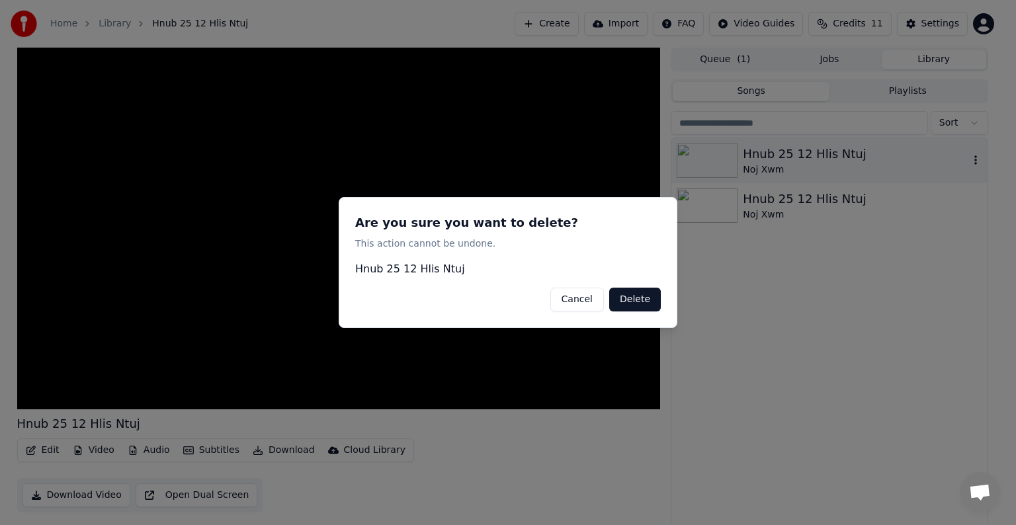
click at [643, 301] on button "Delete" at bounding box center [635, 300] width 52 height 24
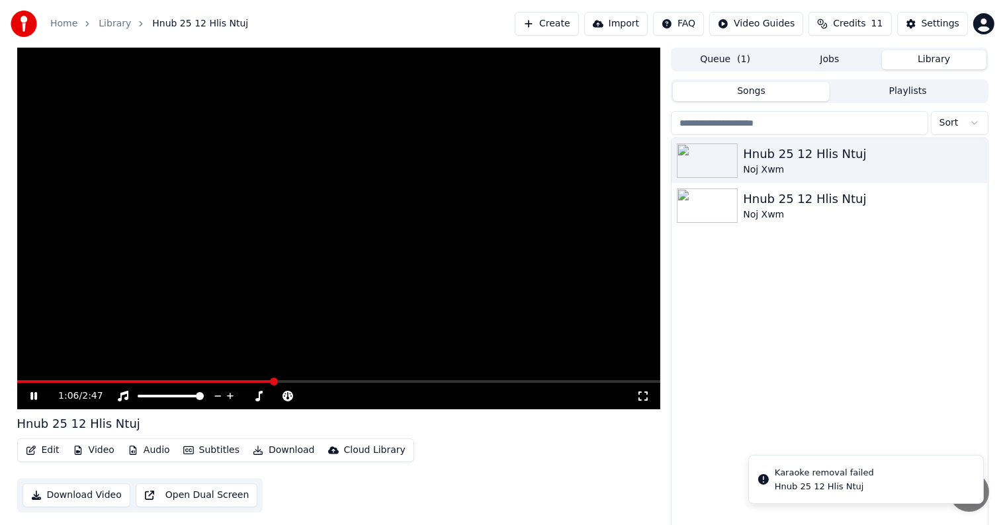
click at [570, 24] on button "Create" at bounding box center [547, 24] width 64 height 24
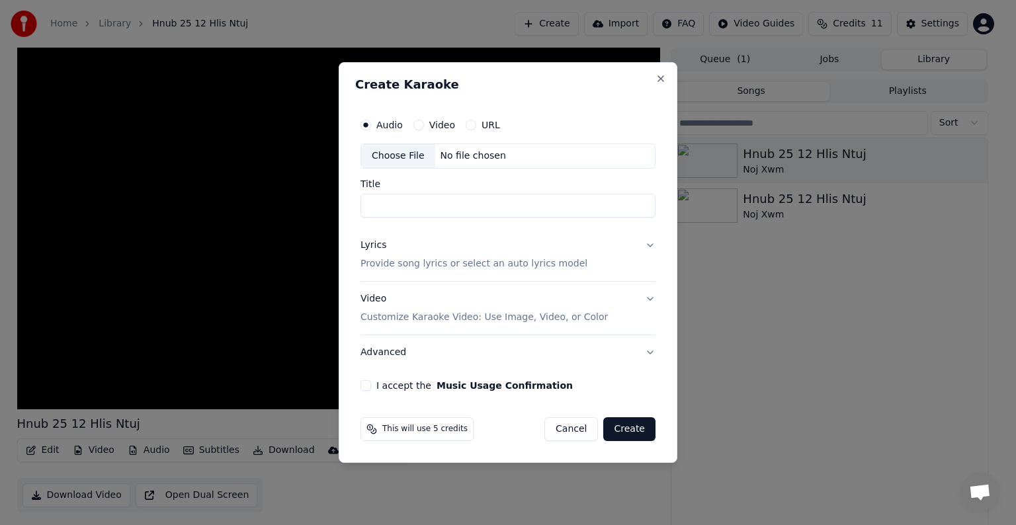
click at [396, 158] on div "Choose File" at bounding box center [398, 156] width 74 height 24
type input "**********"
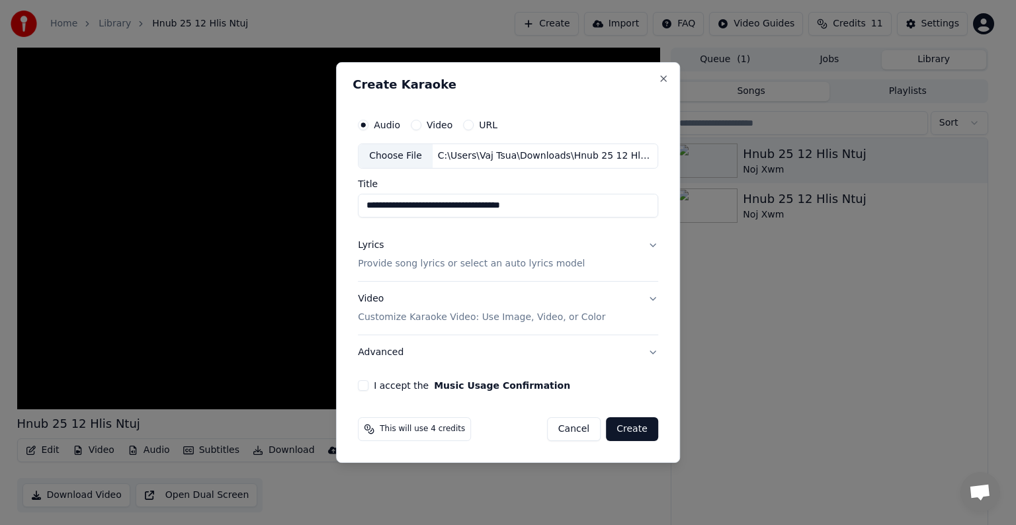
click at [471, 261] on p "Provide song lyrics or select an auto lyrics model" at bounding box center [471, 263] width 227 height 13
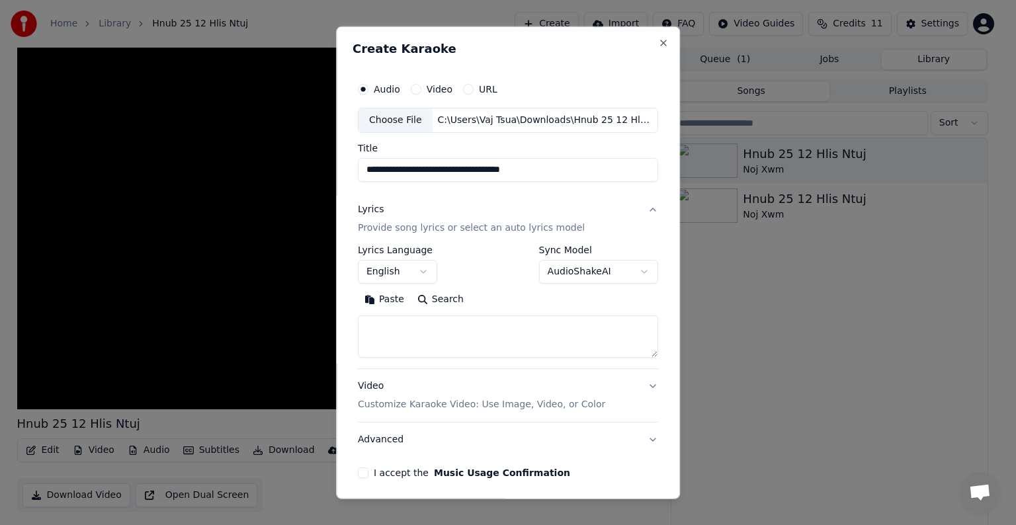
click at [459, 330] on textarea at bounding box center [508, 337] width 300 height 42
paste textarea "**********"
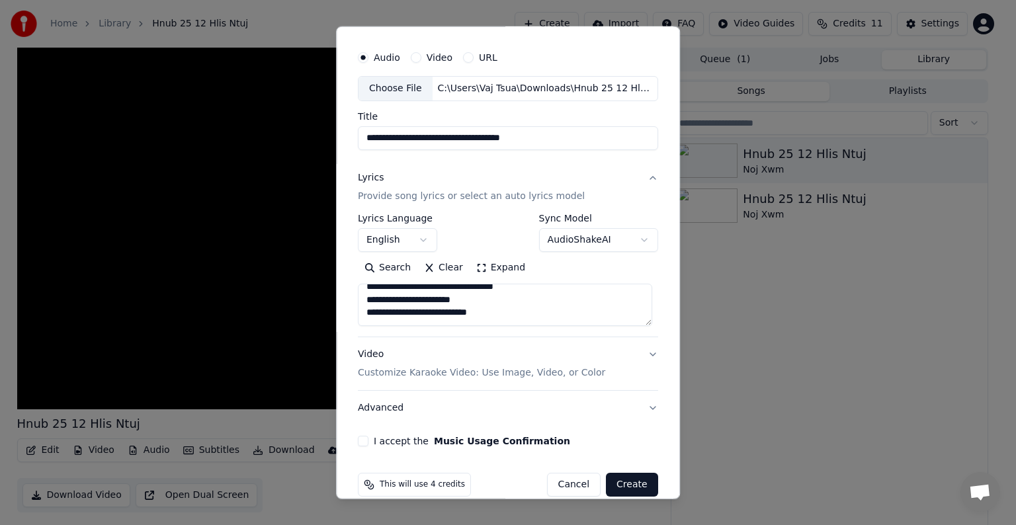
scroll to position [50, 0]
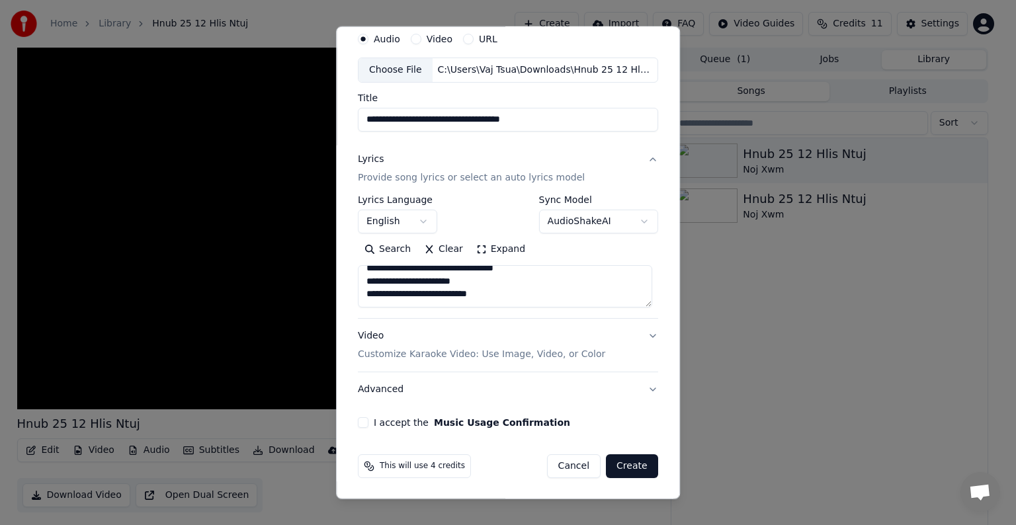
type textarea "**********"
click at [365, 422] on button "I accept the Music Usage Confirmation" at bounding box center [363, 423] width 11 height 11
click at [637, 467] on button "Create" at bounding box center [632, 467] width 52 height 24
